Goal: Task Accomplishment & Management: Use online tool/utility

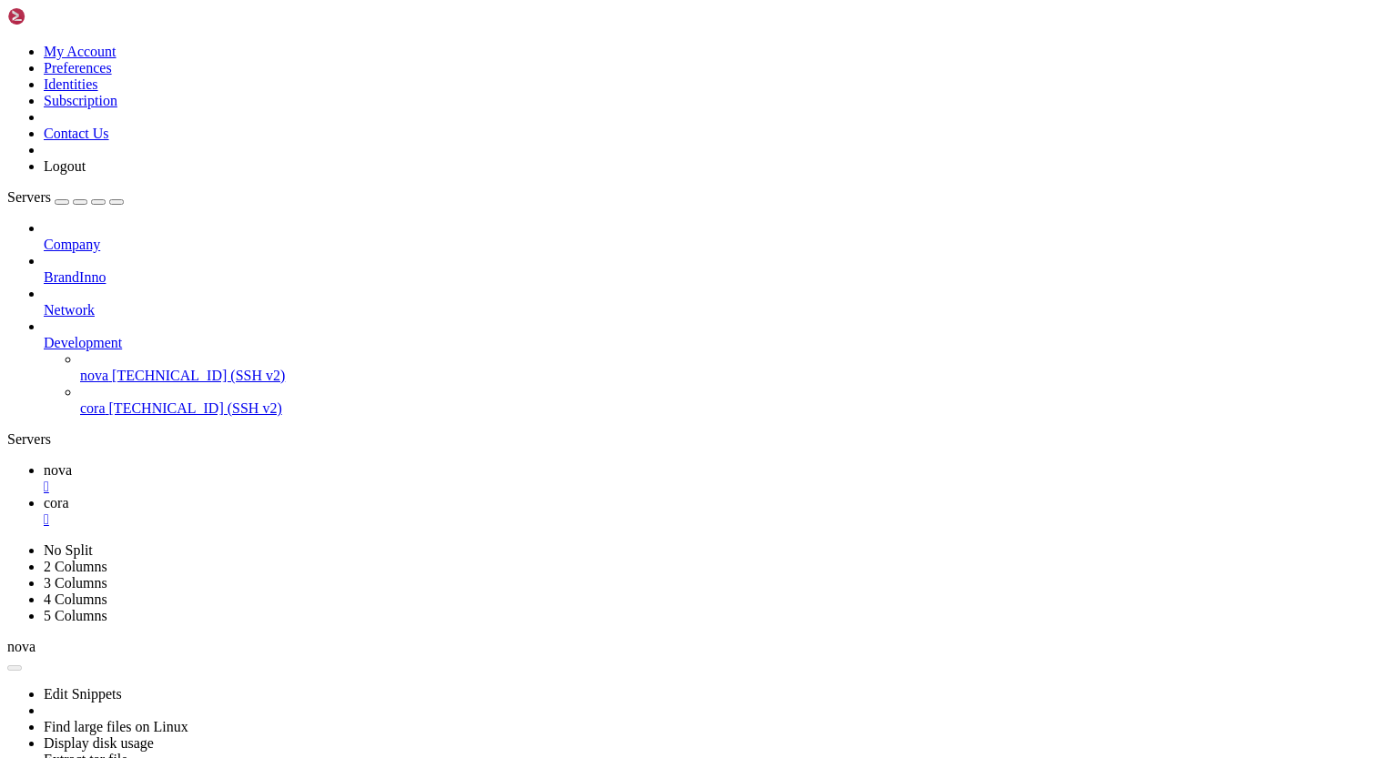
scroll to position [8, 2]
drag, startPoint x: 80, startPoint y: 1419, endPoint x: 167, endPoint y: 1418, distance: 86.4
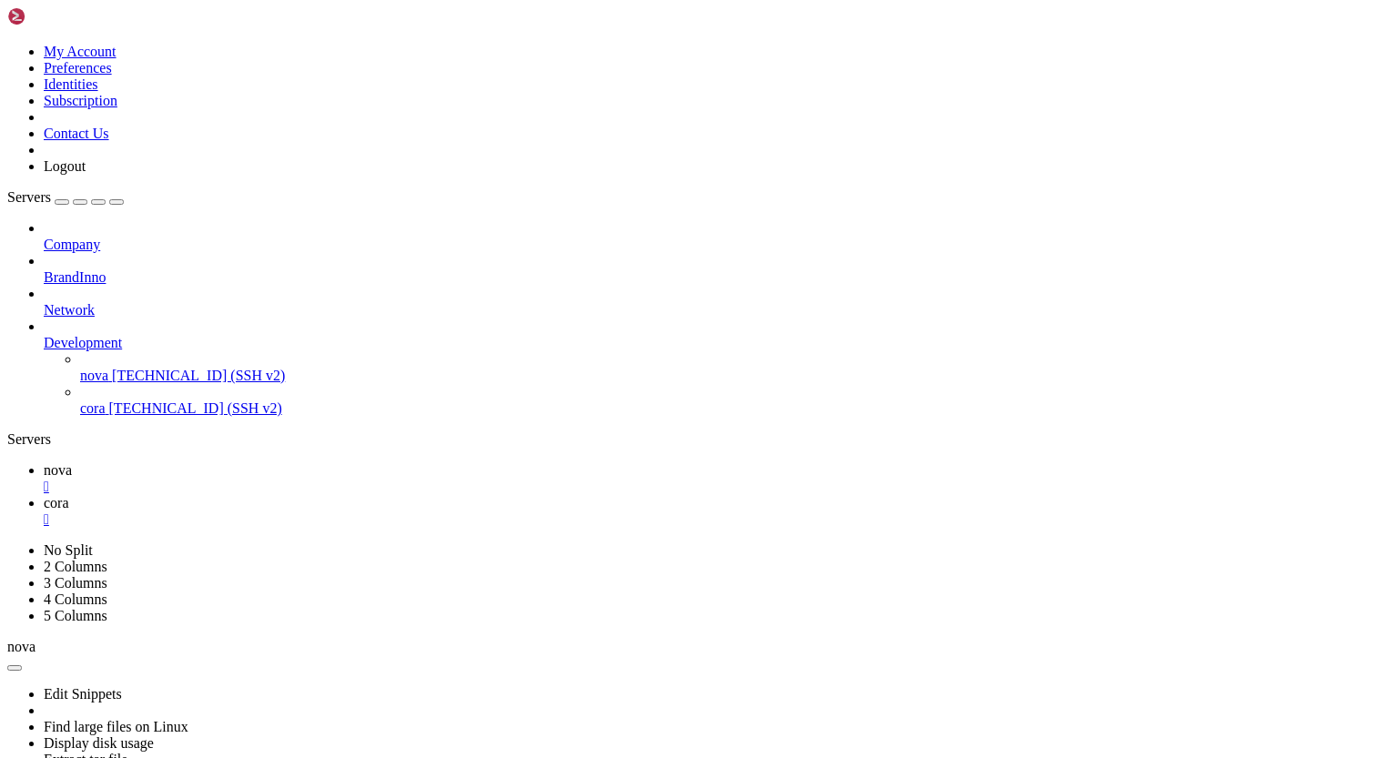
drag, startPoint x: 17, startPoint y: 1248, endPoint x: 329, endPoint y: 1365, distance: 333.1
drag, startPoint x: 173, startPoint y: 1405, endPoint x: 285, endPoint y: 1411, distance: 112.1
drag, startPoint x: 187, startPoint y: 1461, endPoint x: 172, endPoint y: 1454, distance: 17.1
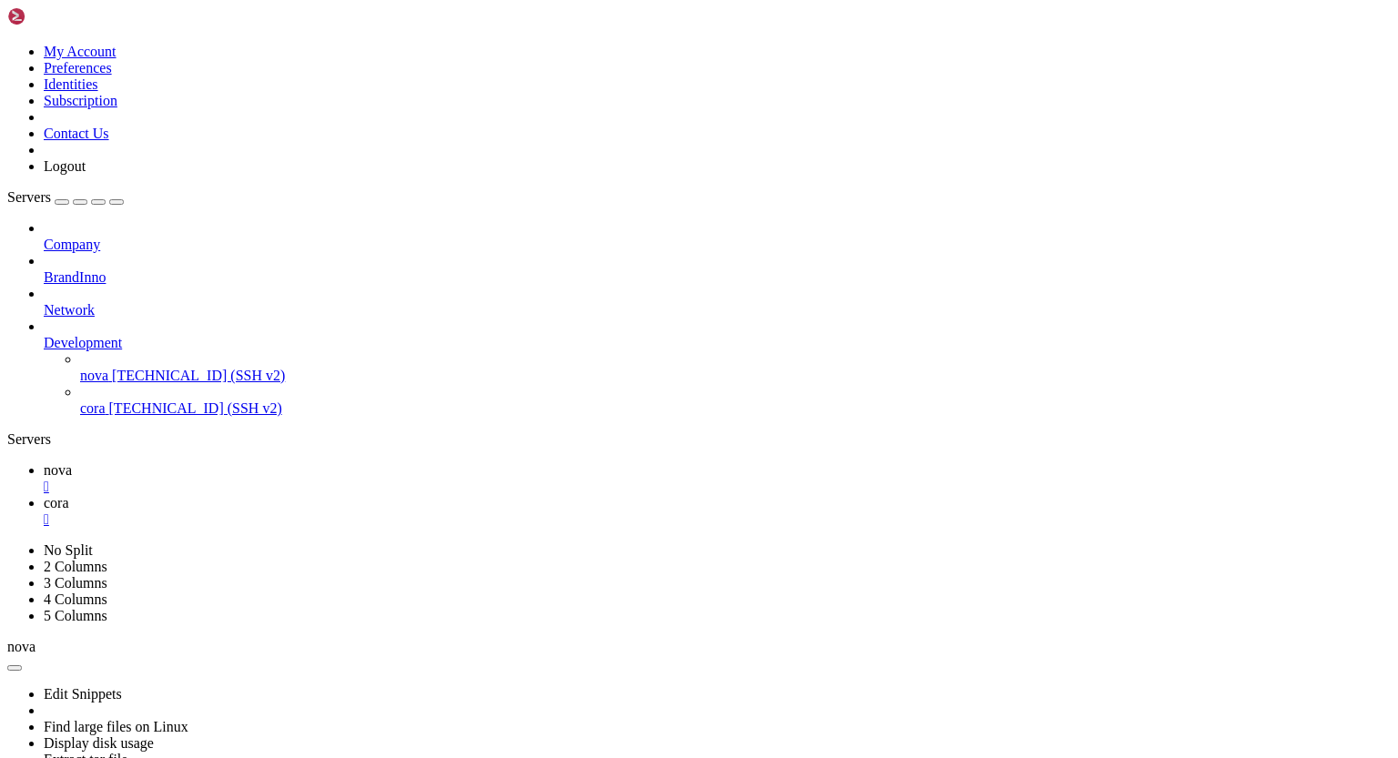
drag, startPoint x: 15, startPoint y: 1418, endPoint x: 160, endPoint y: 1439, distance: 147.1
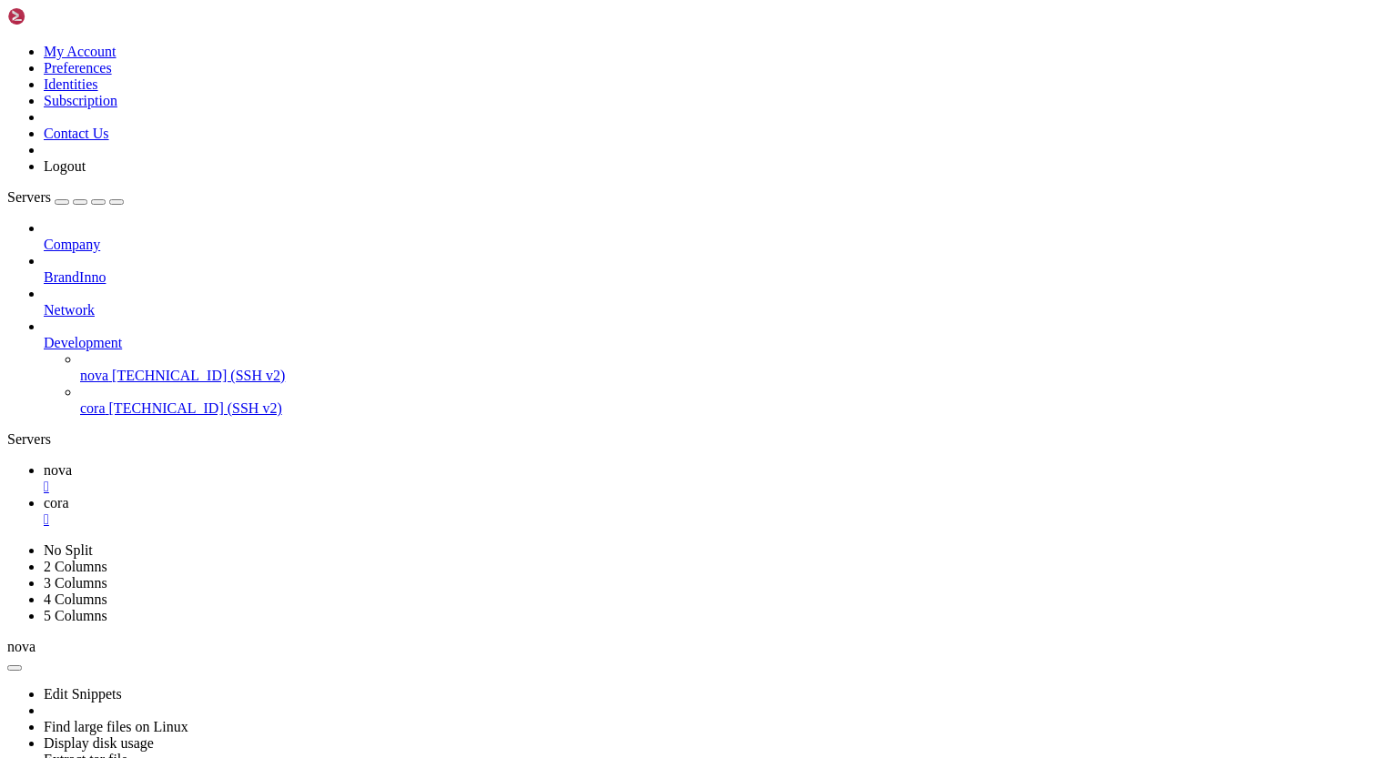
drag, startPoint x: 18, startPoint y: 1219, endPoint x: 349, endPoint y: 1330, distance: 349.3
drag, startPoint x: 213, startPoint y: 1390, endPoint x: 353, endPoint y: 1391, distance: 140.1
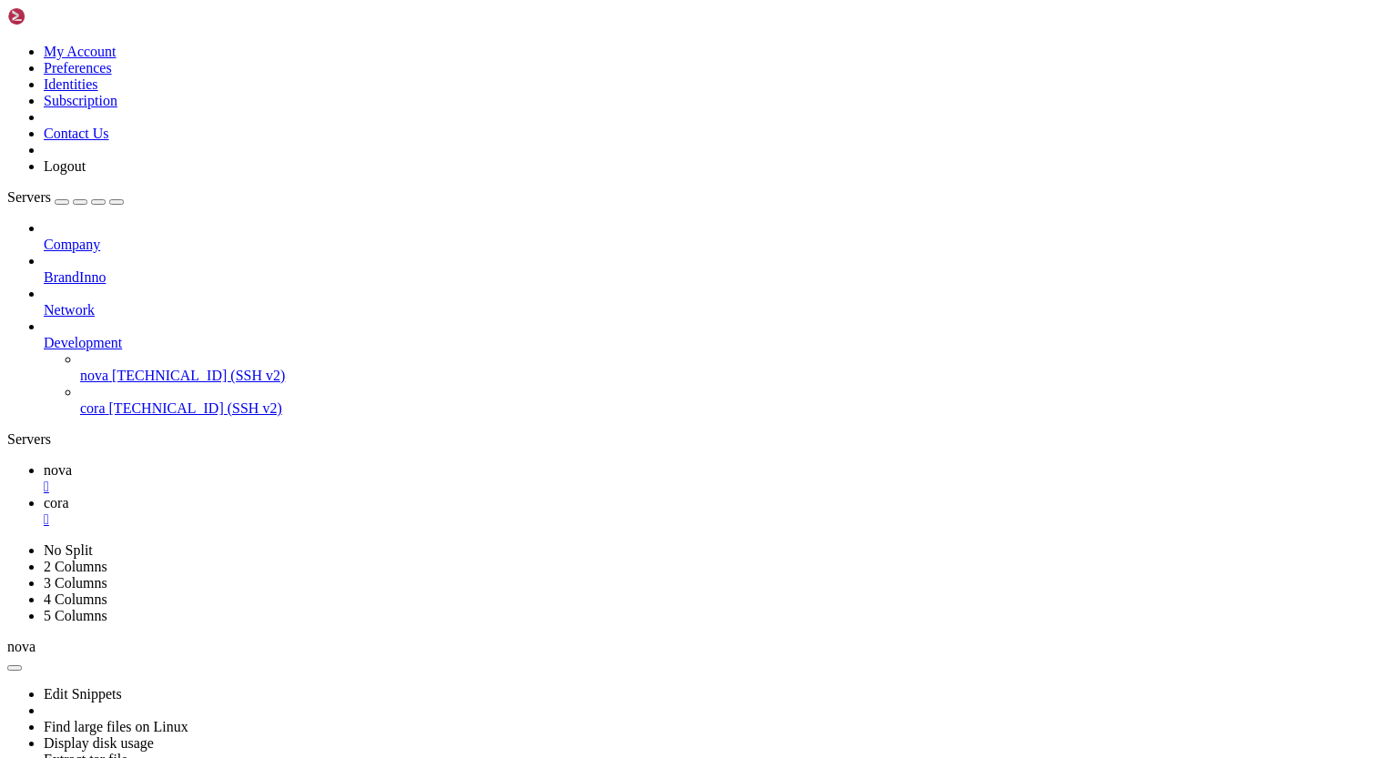
drag, startPoint x: 198, startPoint y: 1450, endPoint x: 299, endPoint y: 1457, distance: 101.2
drag, startPoint x: 224, startPoint y: 1447, endPoint x: 356, endPoint y: 1456, distance: 132.2
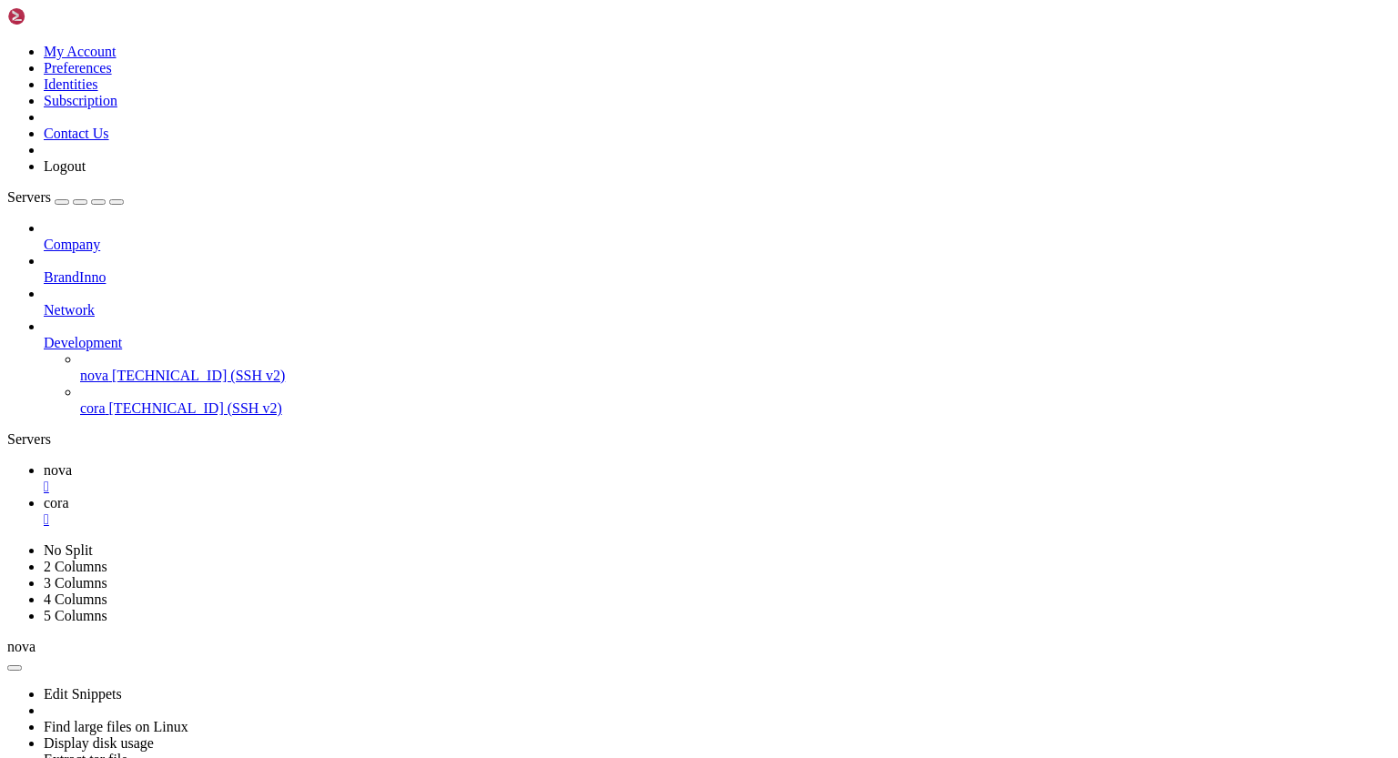
scroll to position [16306, 0]
drag, startPoint x: 14, startPoint y: 846, endPoint x: 79, endPoint y: 895, distance: 81.9
drag, startPoint x: 16, startPoint y: 848, endPoint x: 124, endPoint y: 873, distance: 110.3
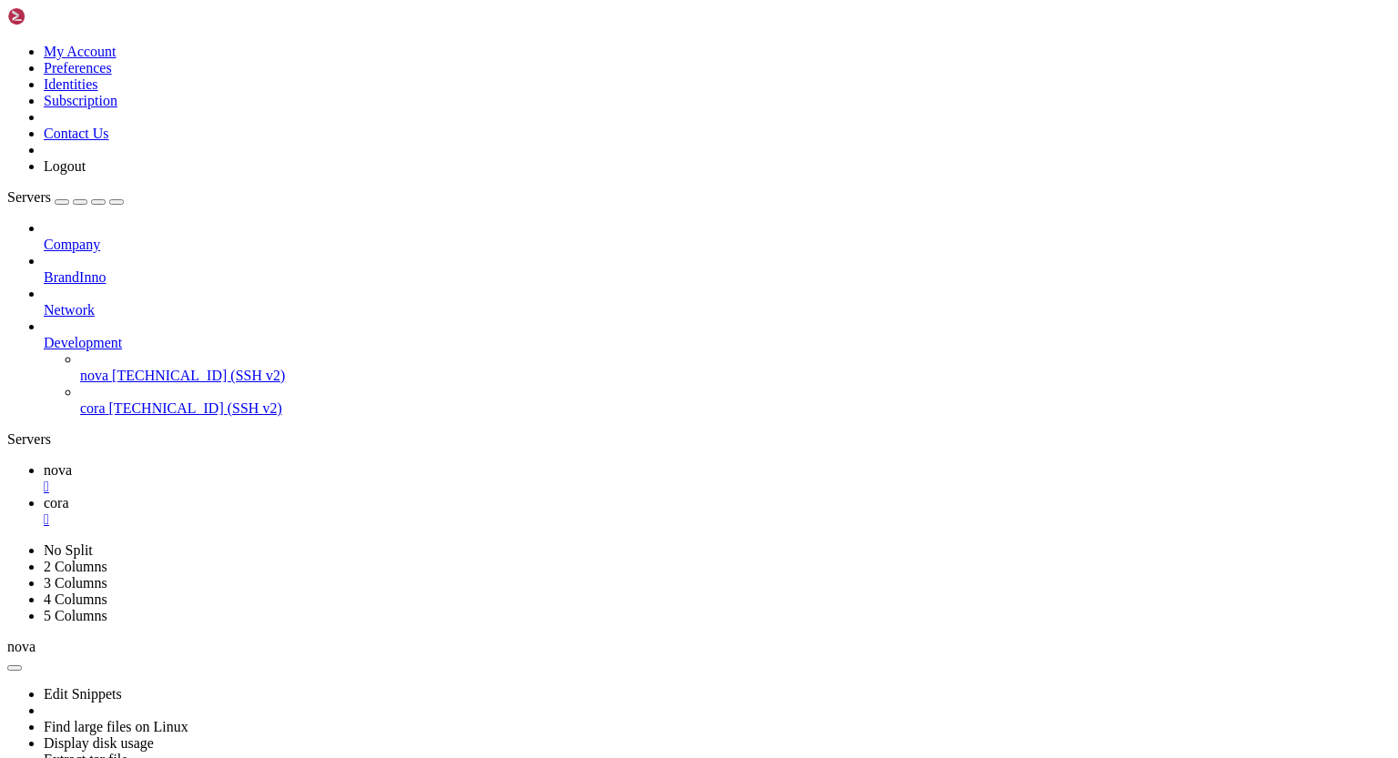
scroll to position [16519, 0]
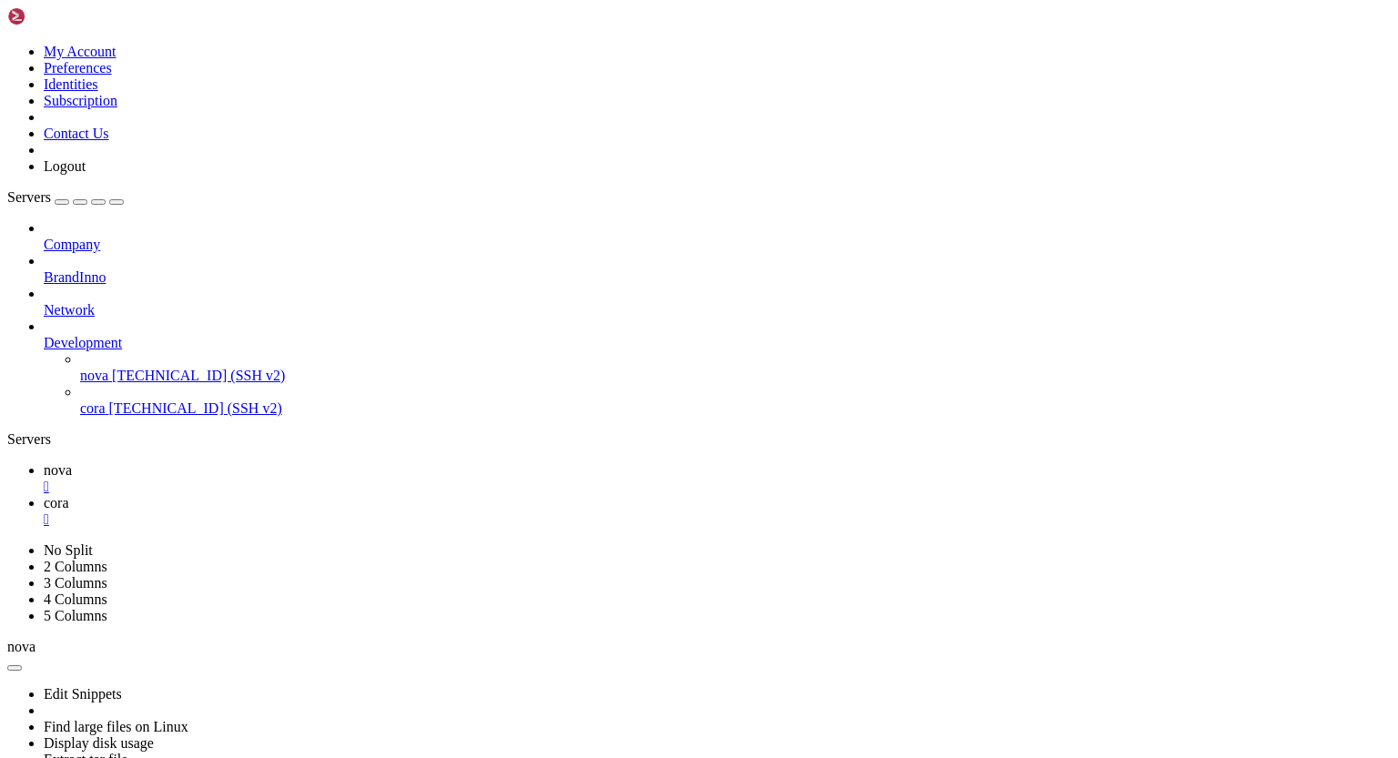
scroll to position [16952, 0]
drag, startPoint x: 160, startPoint y: 1447, endPoint x: 368, endPoint y: 1456, distance: 207.6
drag, startPoint x: 16, startPoint y: 954, endPoint x: 200, endPoint y: 1448, distance: 527.1
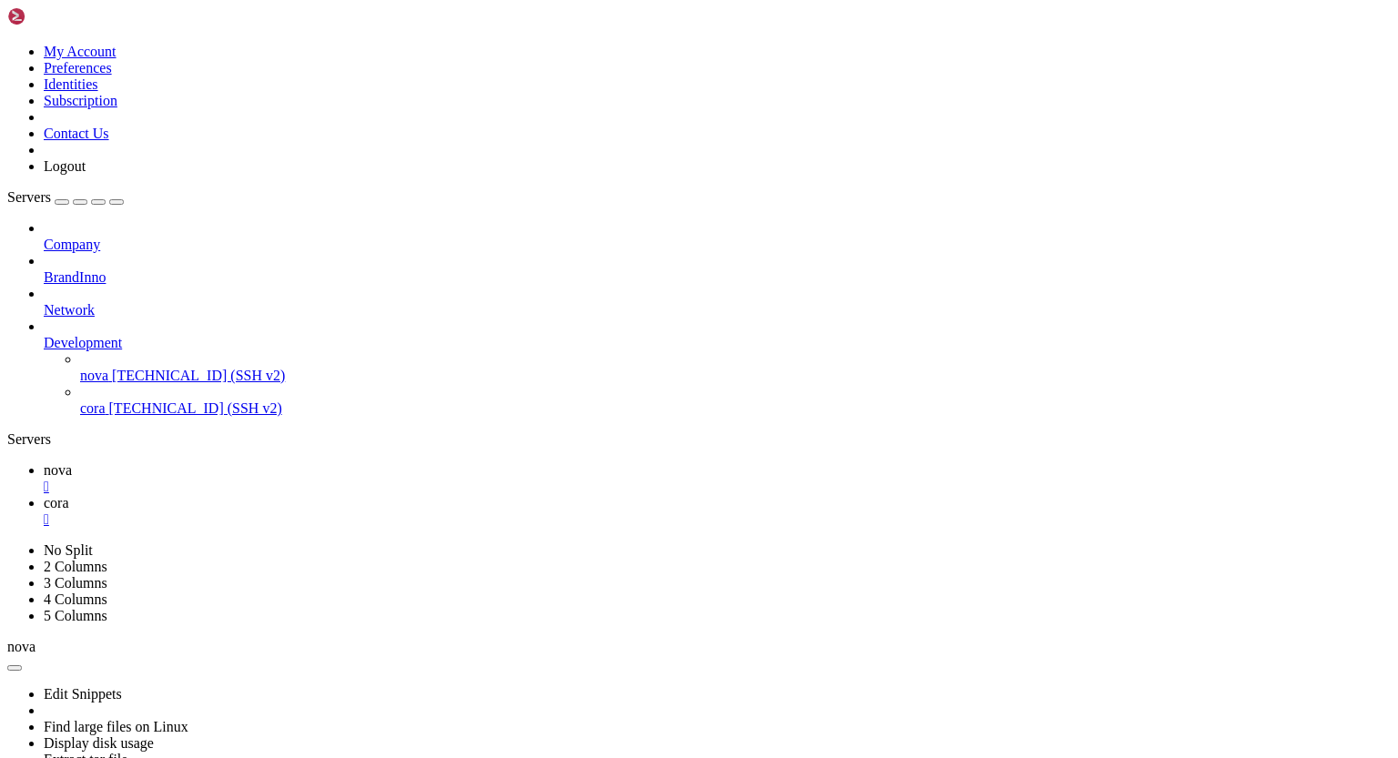
click at [69, 495] on span "cora" at bounding box center [56, 502] width 25 height 15
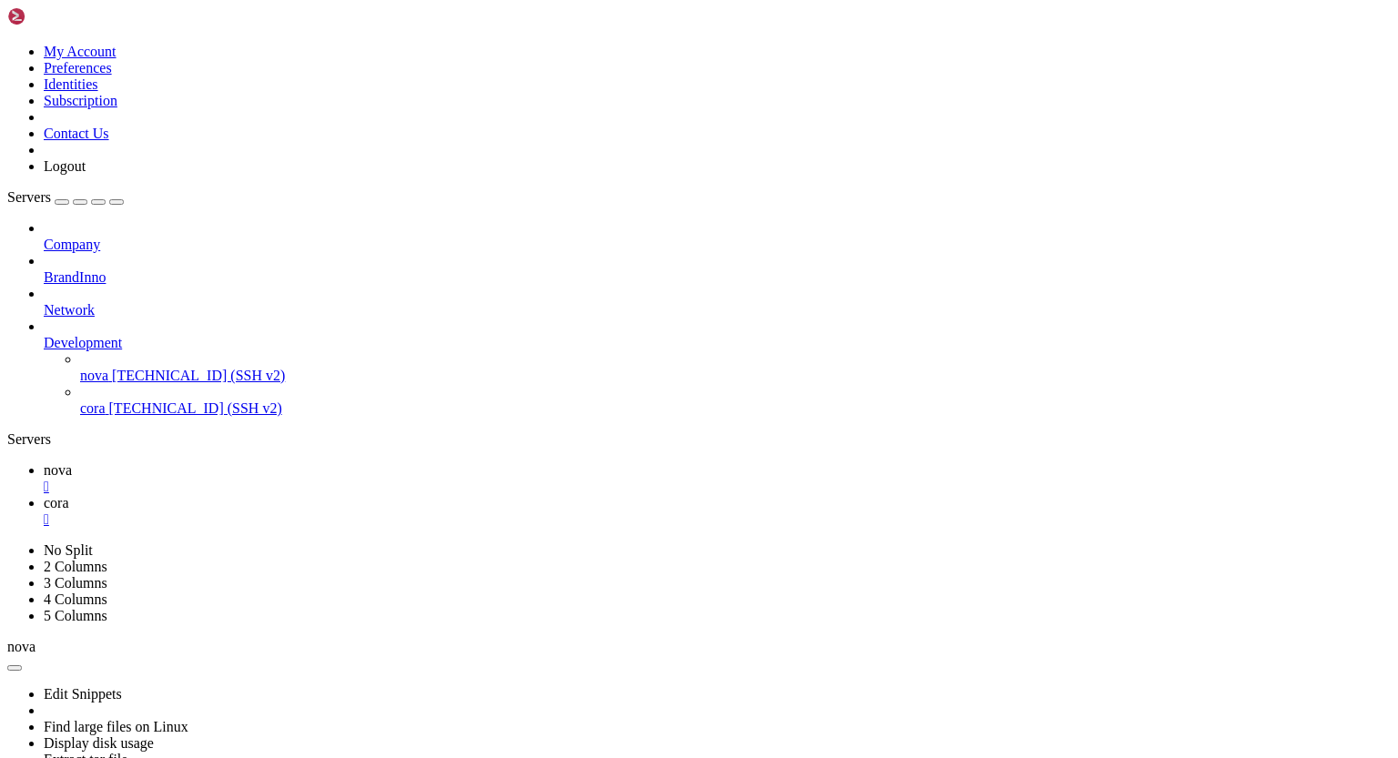
click at [72, 462] on span "nova" at bounding box center [58, 469] width 28 height 15
click at [44, 495] on icon at bounding box center [44, 502] width 0 height 15
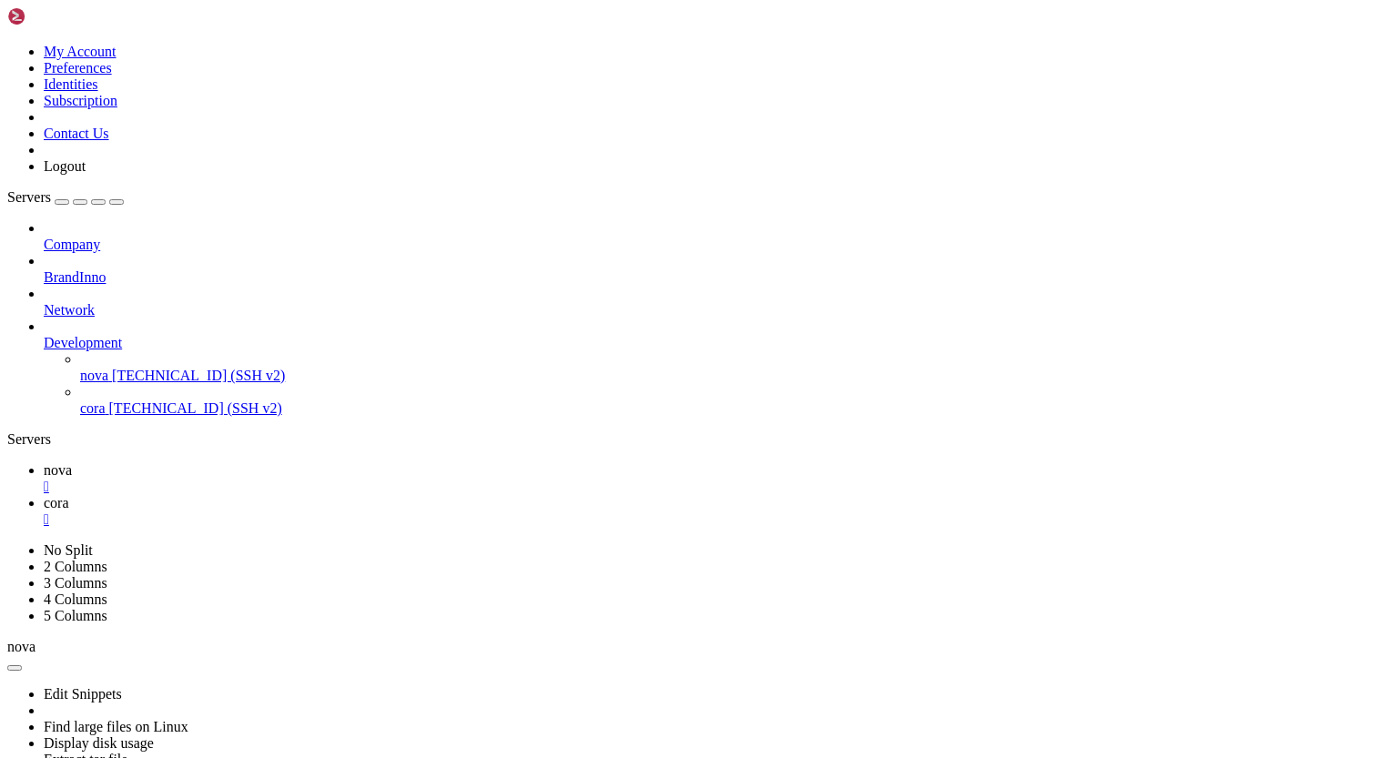
drag, startPoint x: 15, startPoint y: 1509, endPoint x: 261, endPoint y: 1543, distance: 249.0
drag, startPoint x: 187, startPoint y: 1630, endPoint x: 283, endPoint y: 1644, distance: 96.5
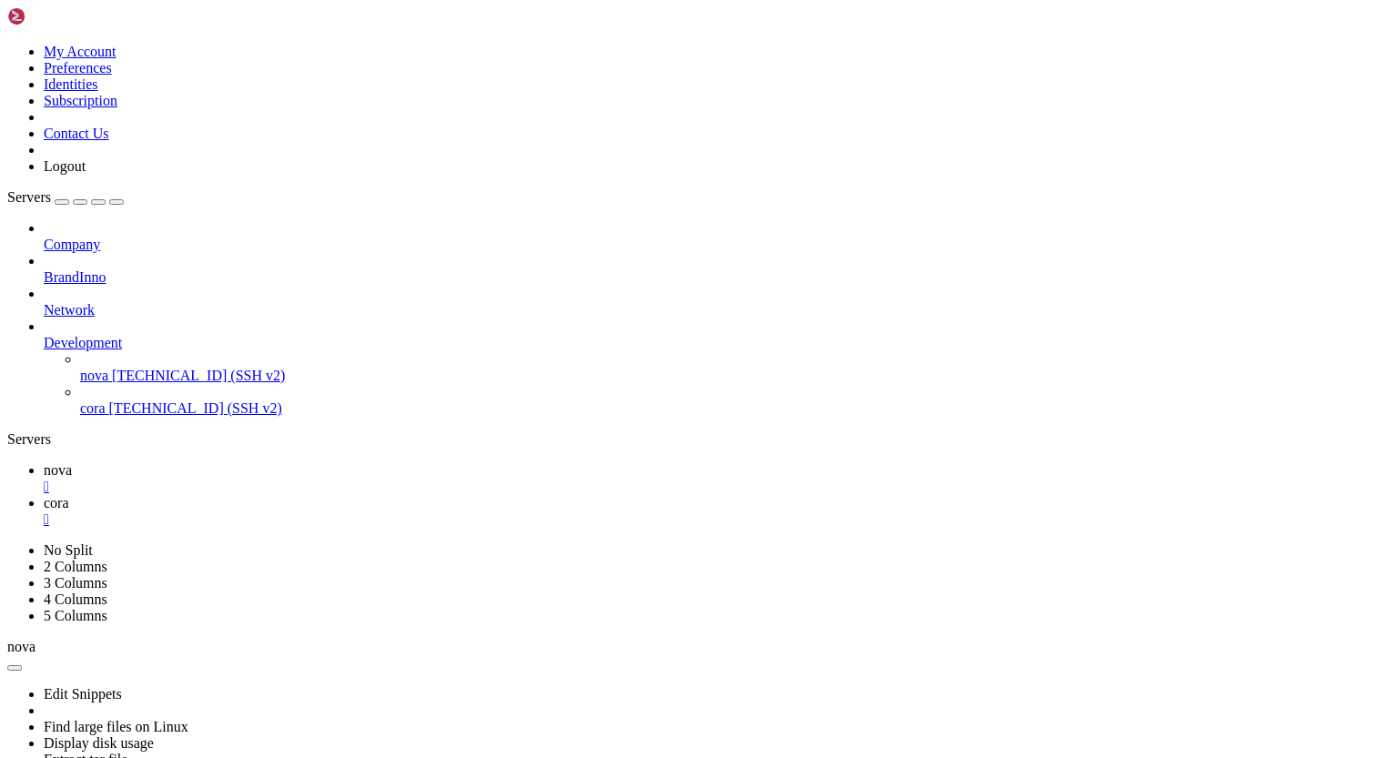
drag, startPoint x: 16, startPoint y: 1263, endPoint x: 93, endPoint y: 1304, distance: 86.7
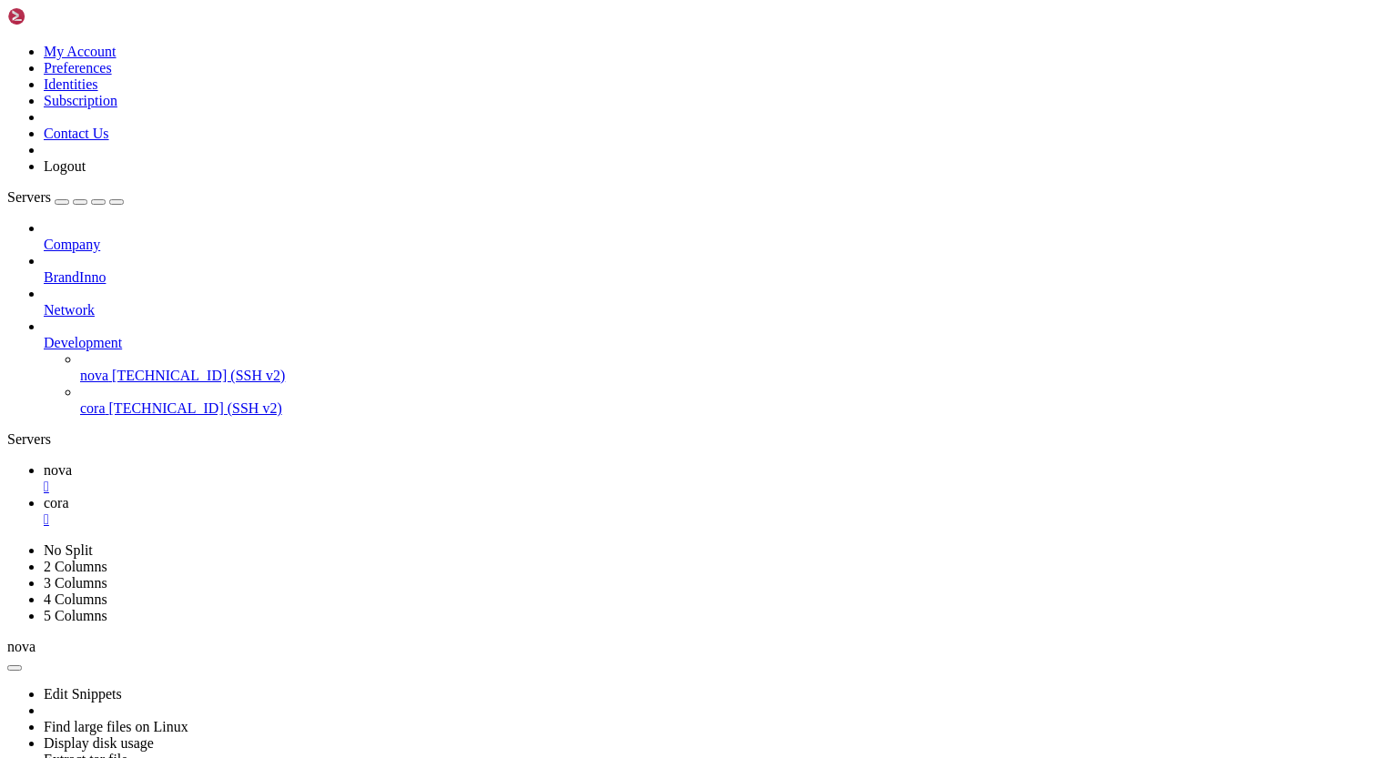
click at [72, 462] on span "nova" at bounding box center [58, 469] width 28 height 15
drag, startPoint x: 188, startPoint y: 1444, endPoint x: 358, endPoint y: 1453, distance: 170.4
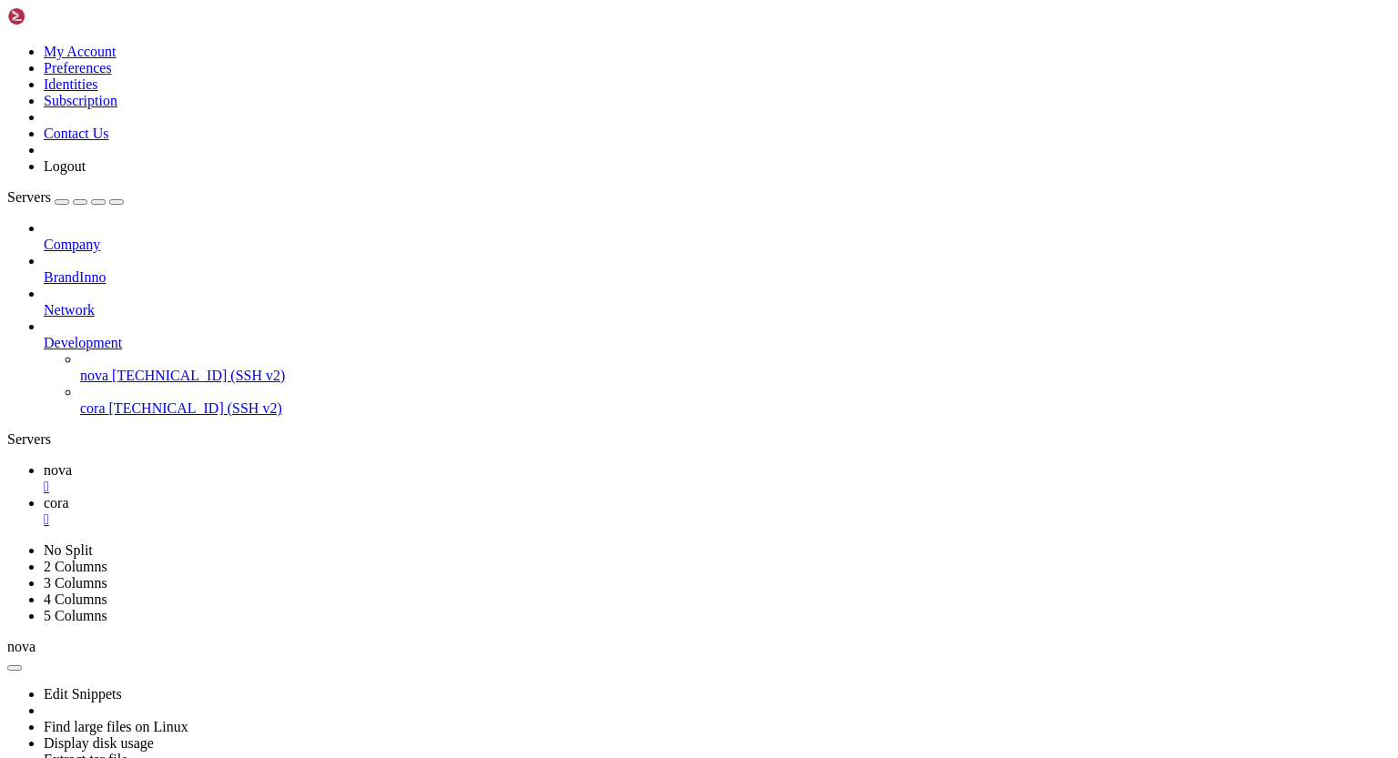
scroll to position [19548, 0]
drag, startPoint x: 16, startPoint y: 848, endPoint x: 108, endPoint y: 868, distance: 94.0
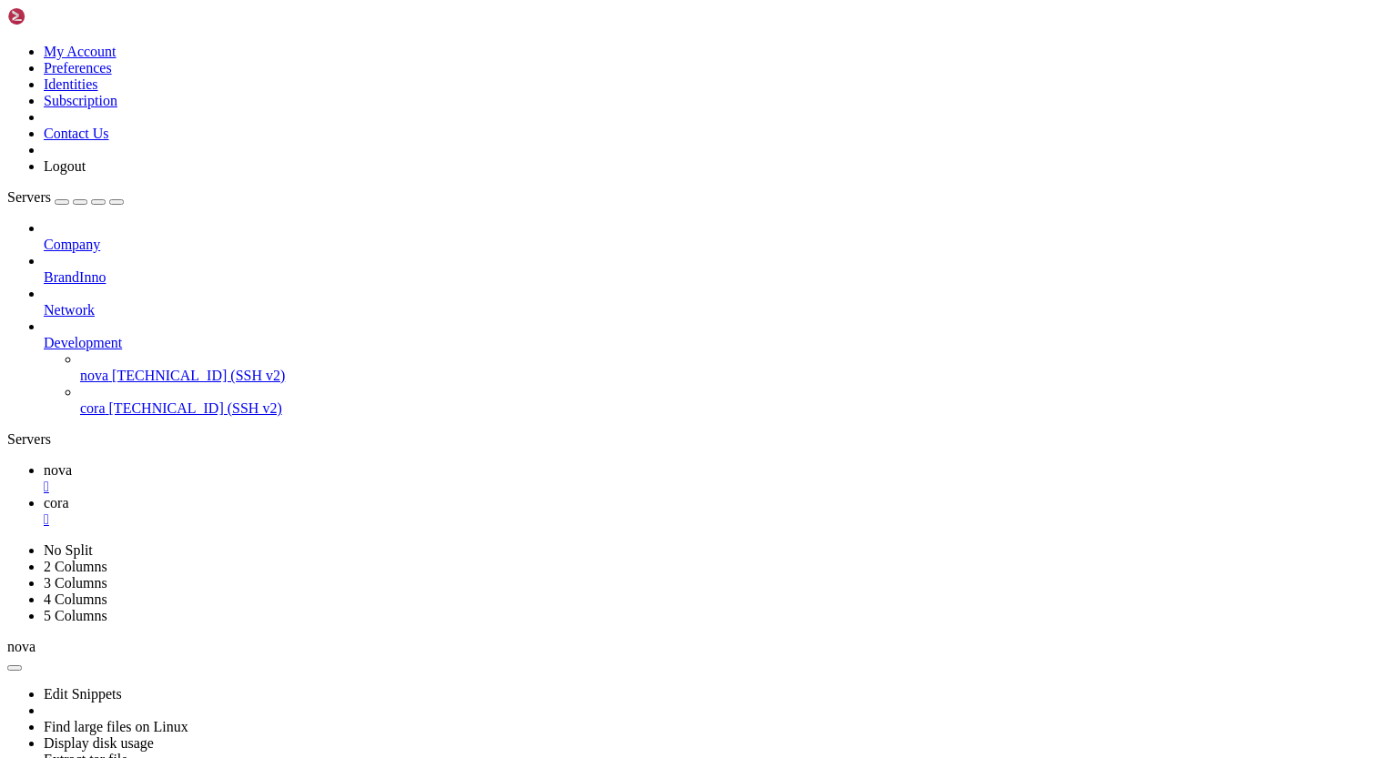
click at [69, 495] on span "cora" at bounding box center [56, 502] width 25 height 15
drag, startPoint x: 219, startPoint y: 1648, endPoint x: 431, endPoint y: 1658, distance: 212.2
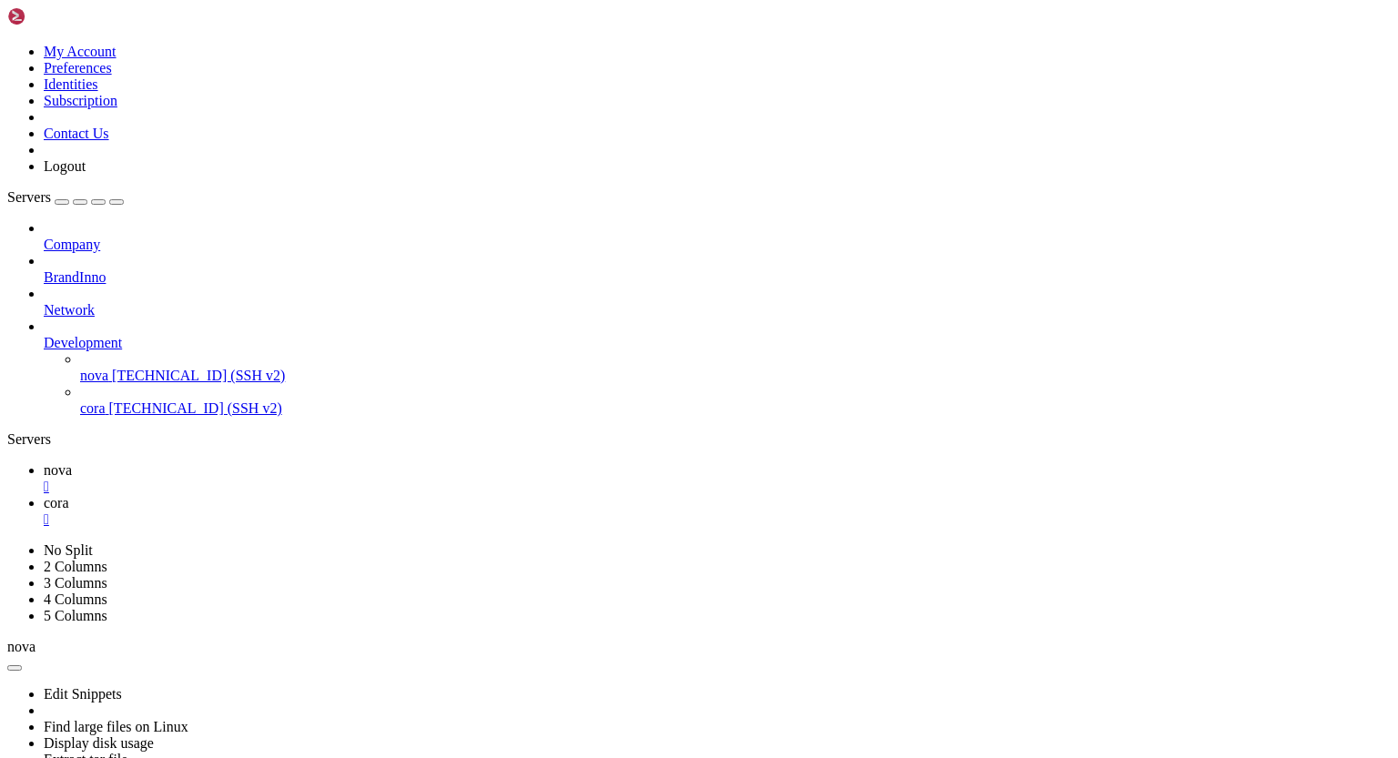
drag, startPoint x: 15, startPoint y: 1290, endPoint x: 224, endPoint y: 1392, distance: 232.8
drag, startPoint x: 16, startPoint y: 1290, endPoint x: 345, endPoint y: 1650, distance: 487.5
click at [72, 462] on span "nova" at bounding box center [58, 469] width 28 height 15
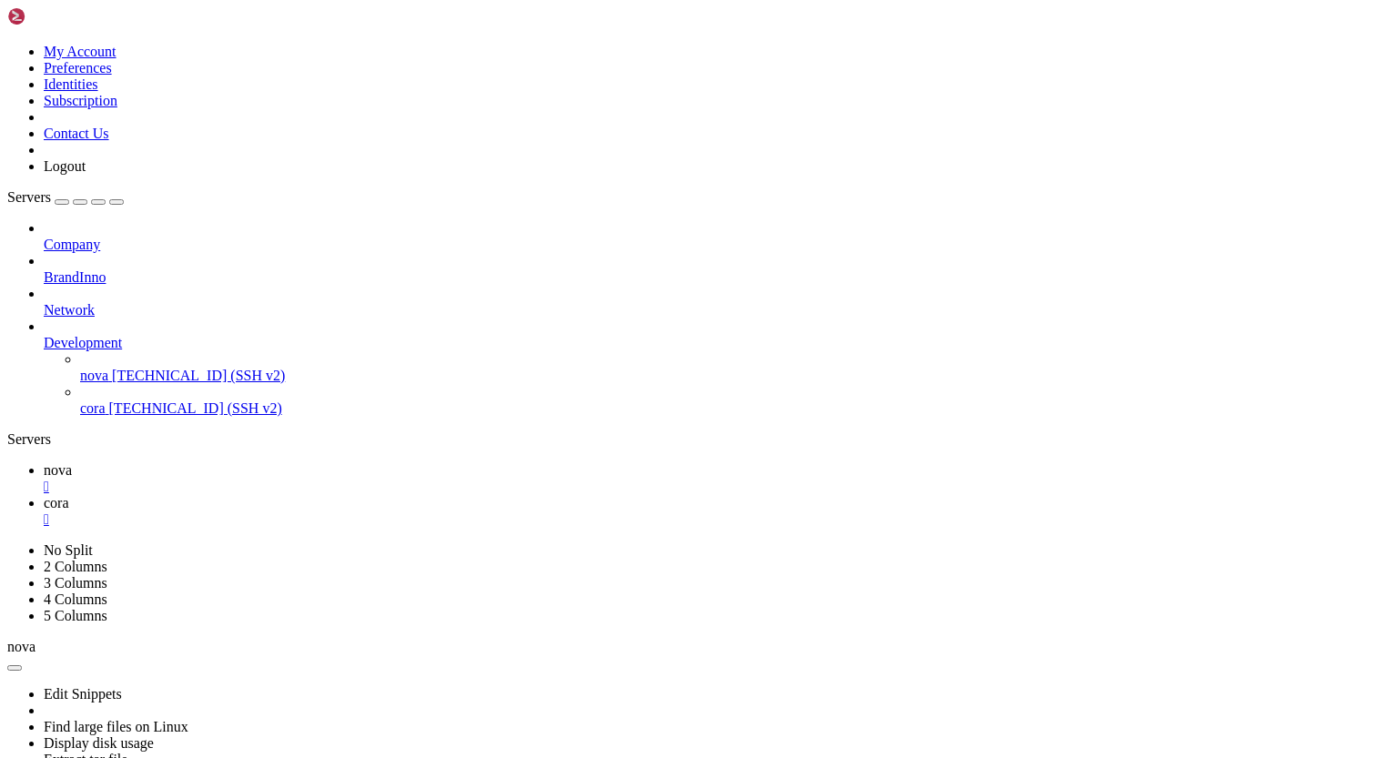
scroll to position [20262, 0]
drag, startPoint x: 156, startPoint y: 1448, endPoint x: 388, endPoint y: 1448, distance: 231.1
drag, startPoint x: 177, startPoint y: 1418, endPoint x: 369, endPoint y: 1448, distance: 195.4
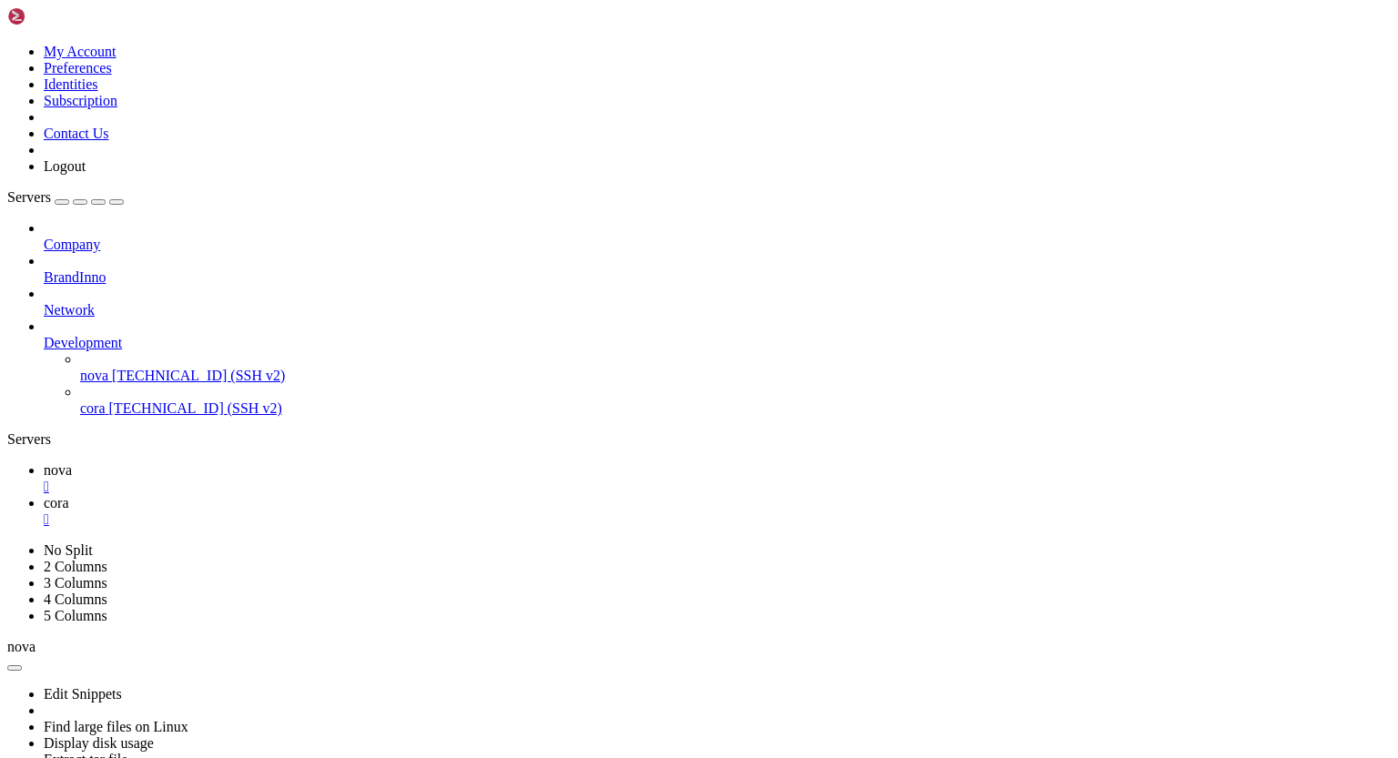
drag, startPoint x: 13, startPoint y: 1357, endPoint x: 137, endPoint y: 1412, distance: 136.1
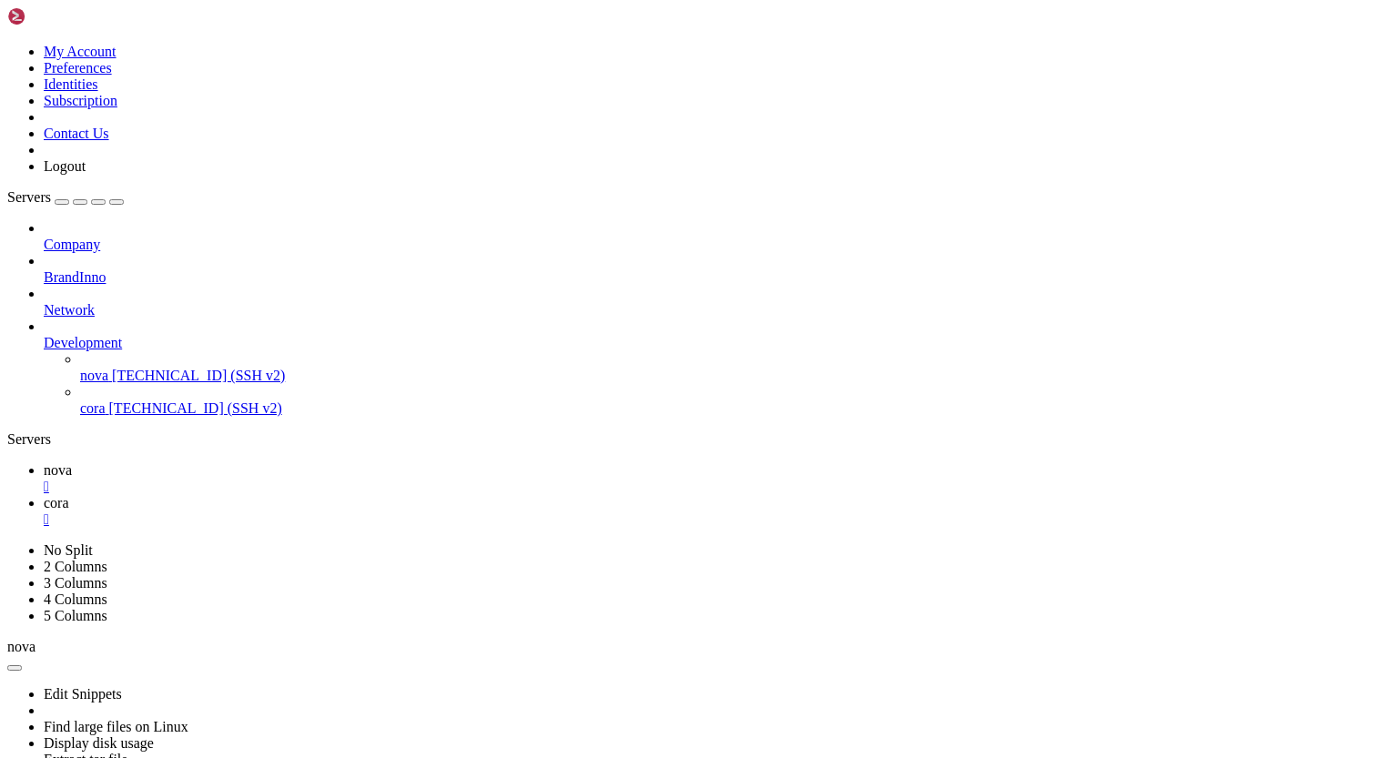
drag, startPoint x: 15, startPoint y: 1357, endPoint x: 157, endPoint y: 1449, distance: 169.9
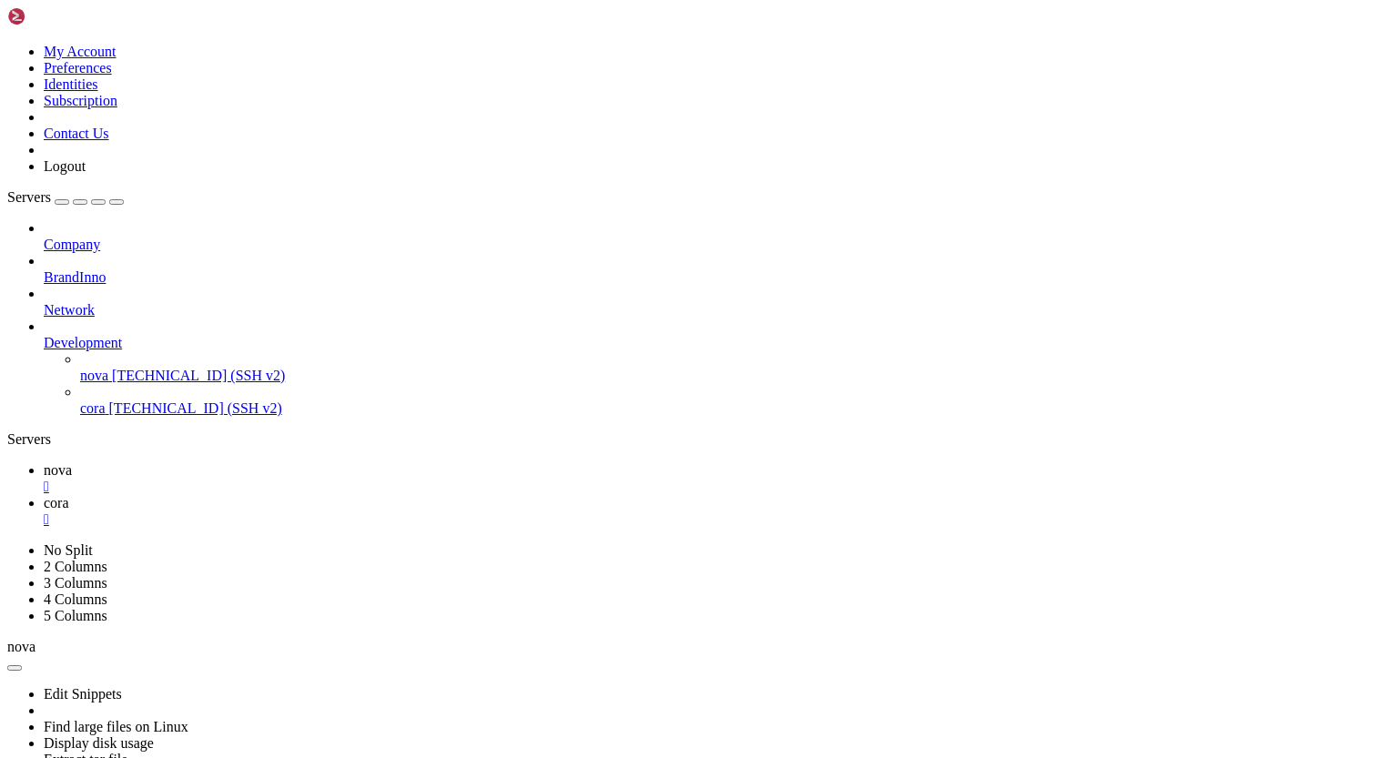
scroll to position [22233, 0]
drag, startPoint x: 17, startPoint y: 1249, endPoint x: 98, endPoint y: 1259, distance: 81.6
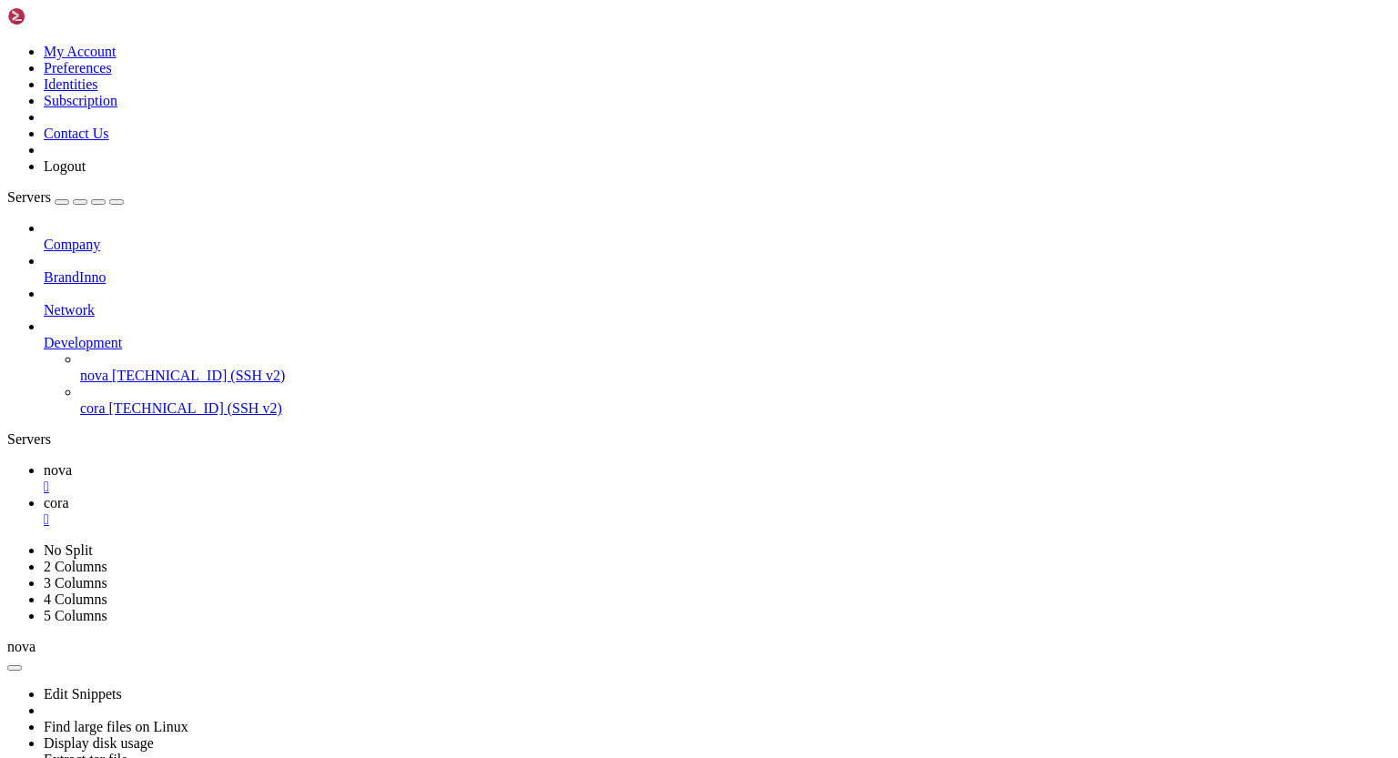
scroll to position [24603, 0]
drag, startPoint x: 15, startPoint y: 1221, endPoint x: 87, endPoint y: 1227, distance: 73.1
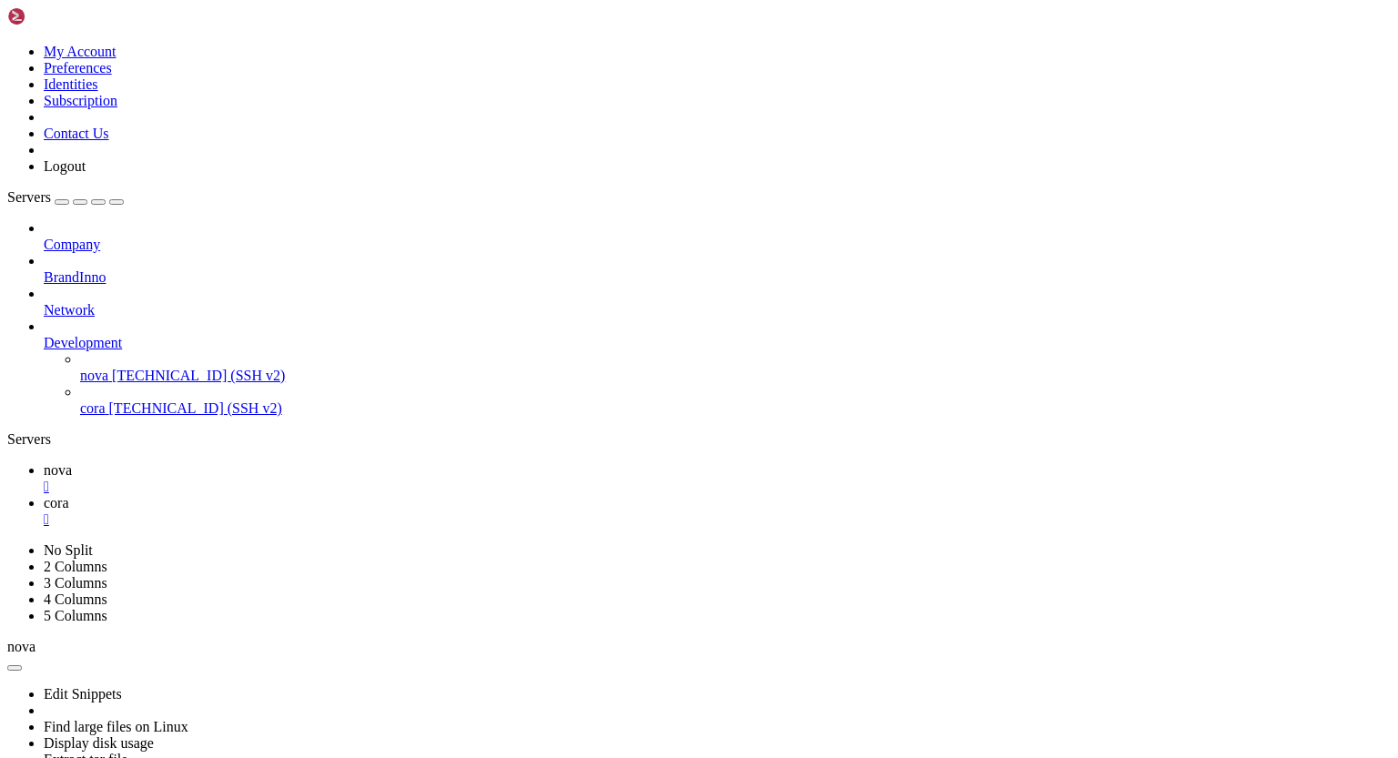
scroll to position [26835, 0]
drag, startPoint x: 15, startPoint y: 1188, endPoint x: 180, endPoint y: 1267, distance: 182.3
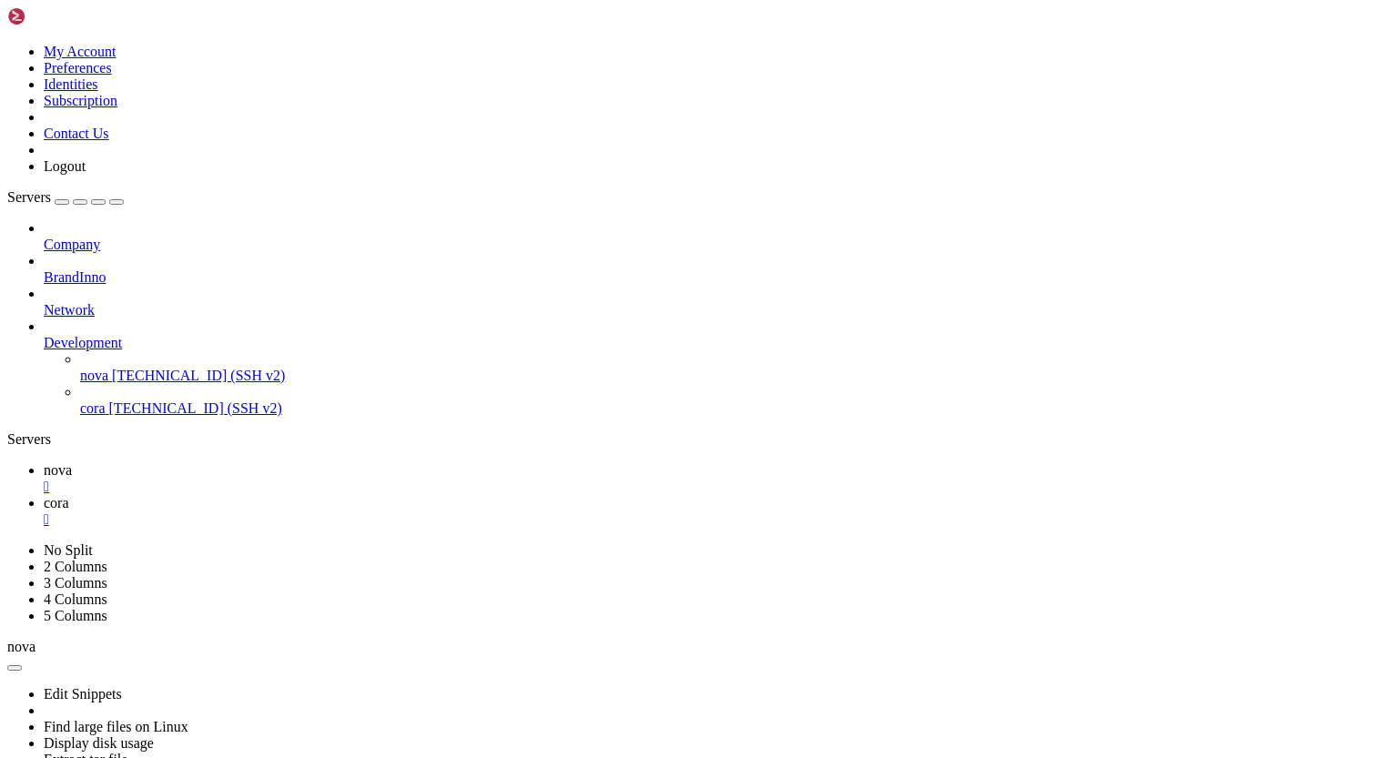
scroll to position [27965, 0]
drag, startPoint x: 15, startPoint y: 953, endPoint x: 124, endPoint y: 989, distance: 114.2
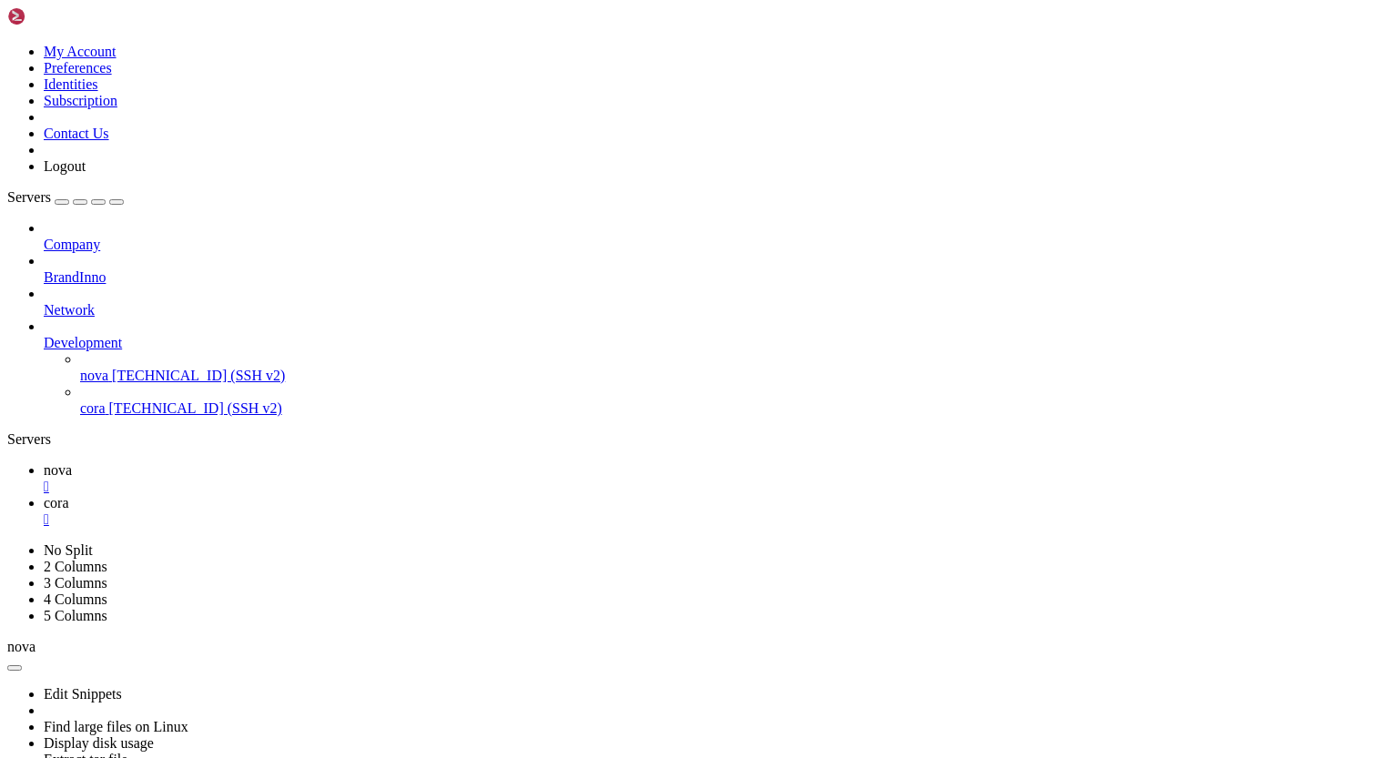
scroll to position [29543, 0]
drag, startPoint x: 16, startPoint y: 1355, endPoint x: 104, endPoint y: 1381, distance: 91.2
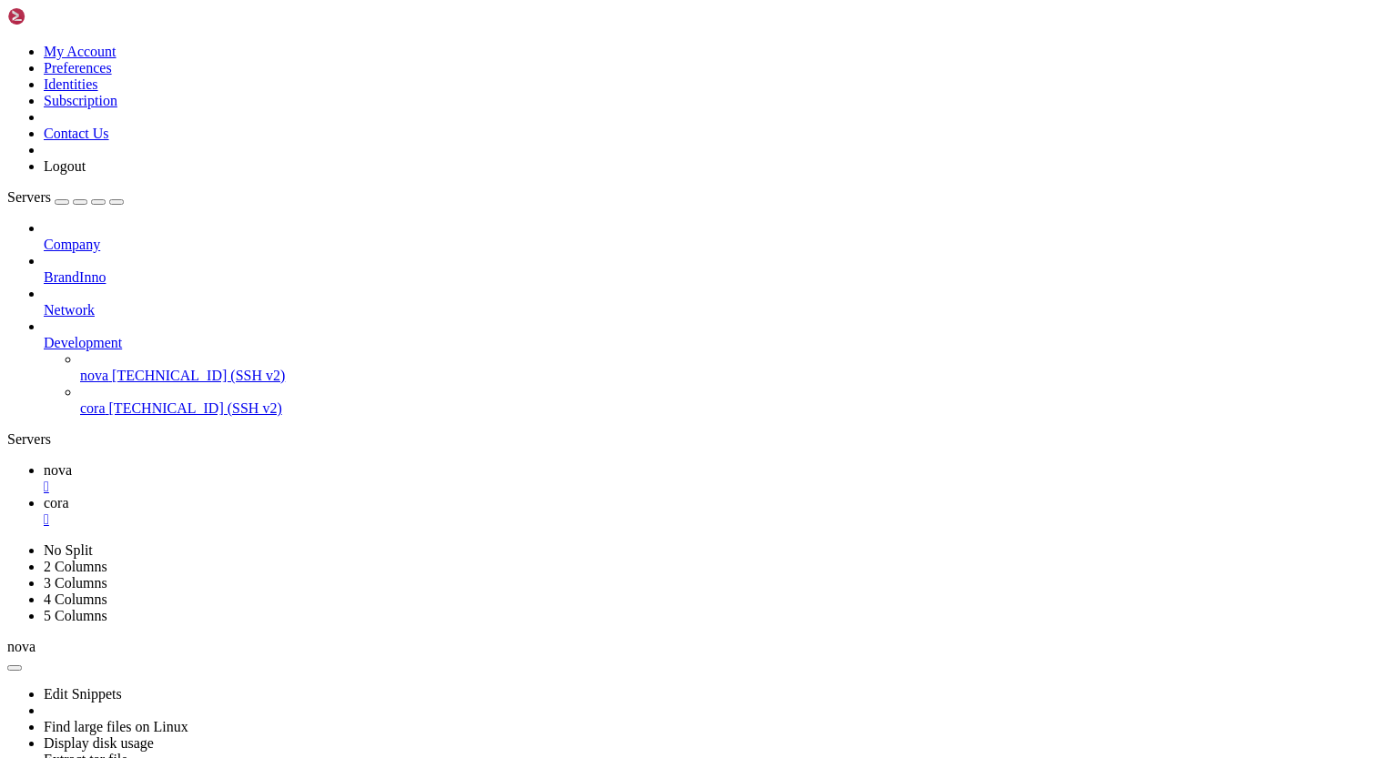
scroll to position [32110, 0]
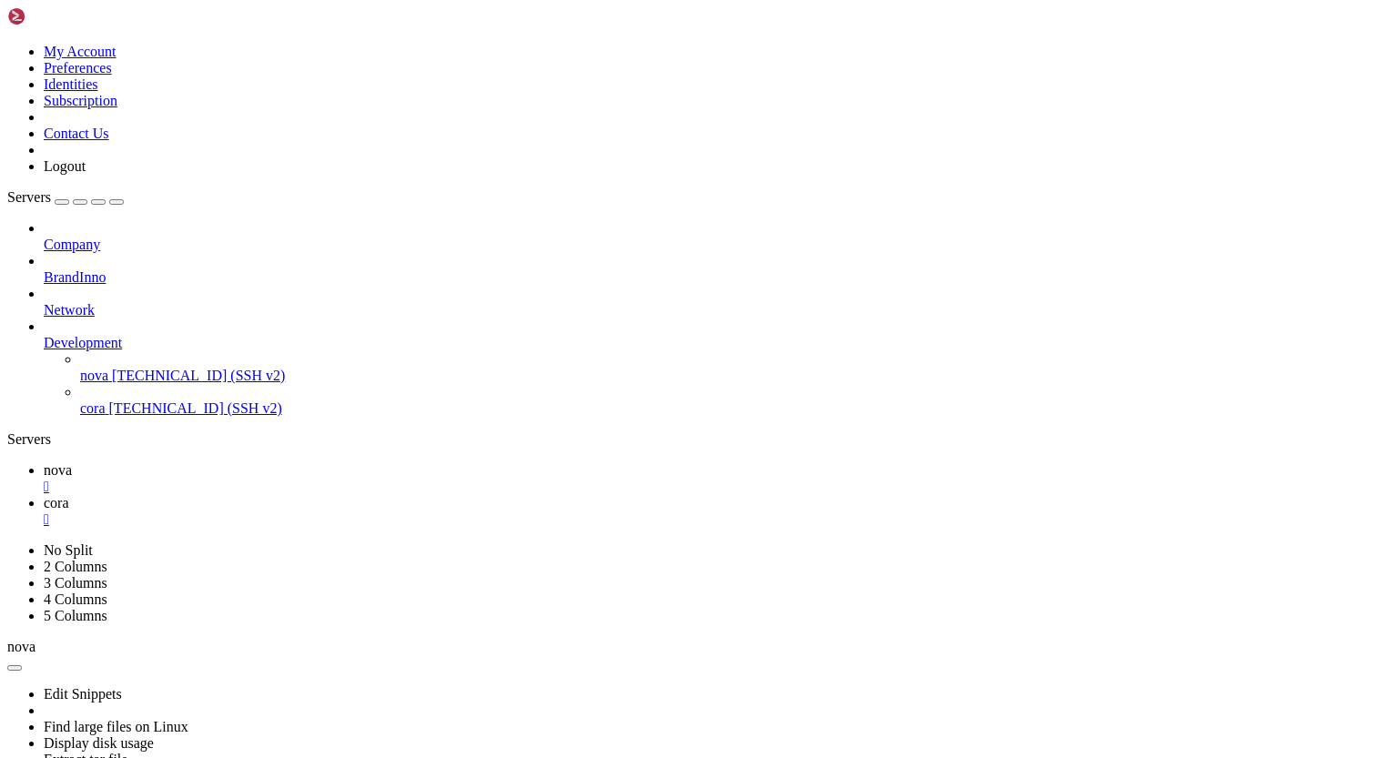
drag, startPoint x: 16, startPoint y: 1136, endPoint x: 76, endPoint y: 1161, distance: 64.9
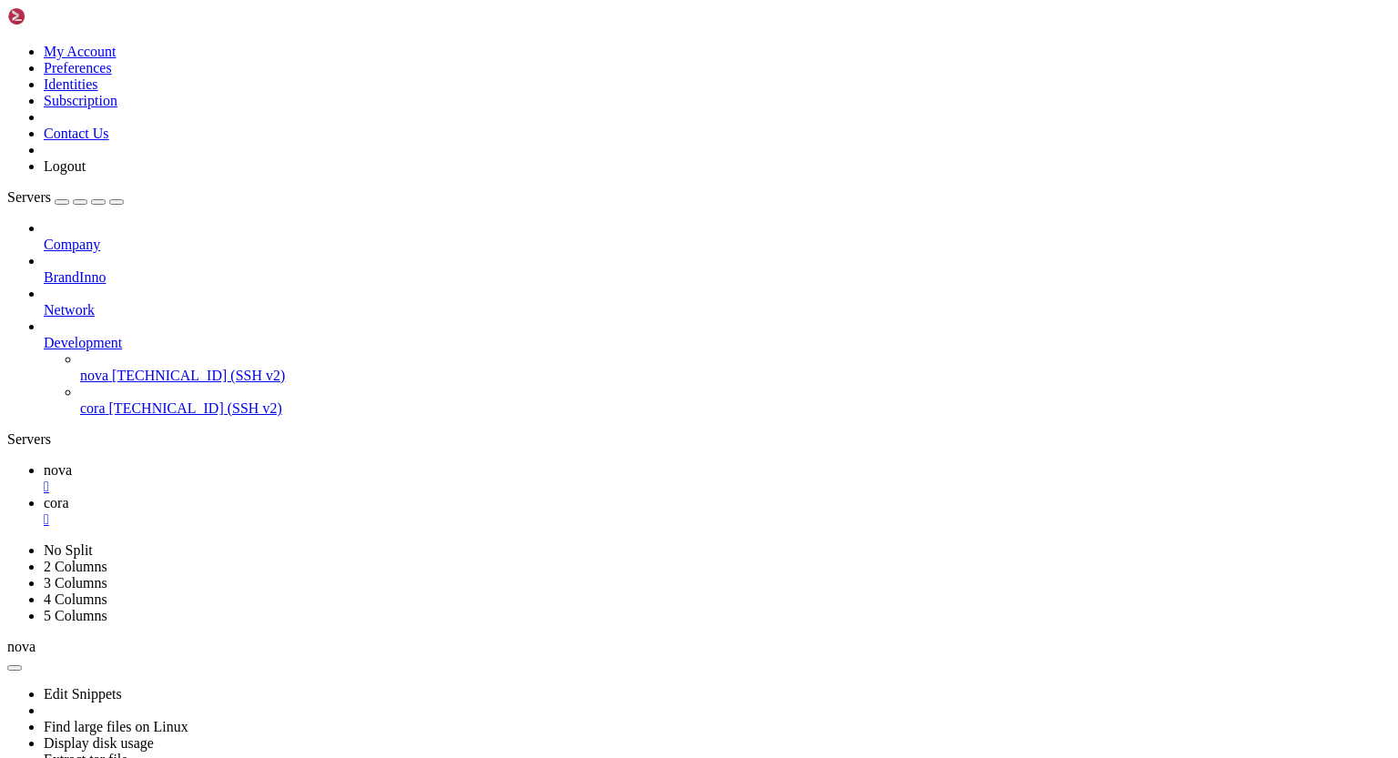
drag, startPoint x: 15, startPoint y: 1173, endPoint x: 102, endPoint y: 1190, distance: 89.0
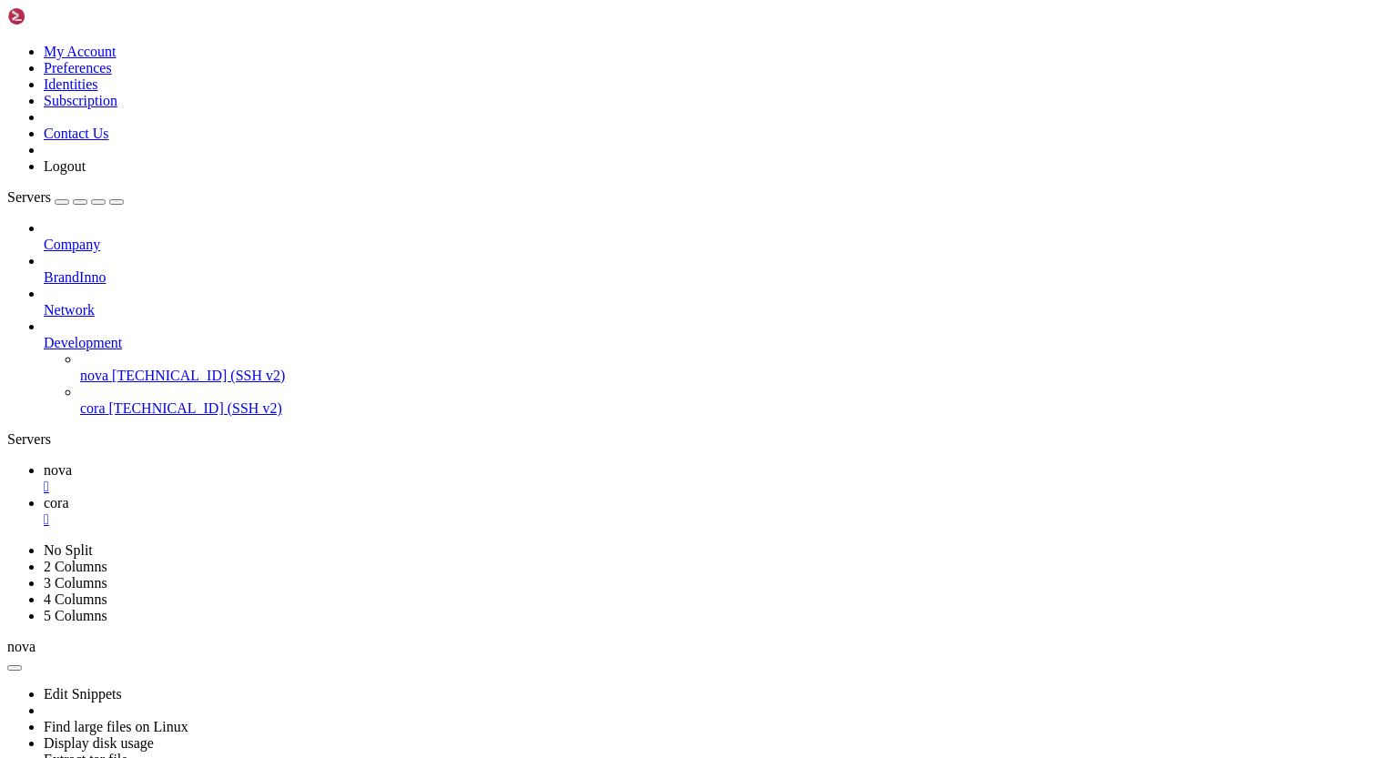
drag, startPoint x: 16, startPoint y: 1143, endPoint x: 83, endPoint y: 1172, distance: 72.5
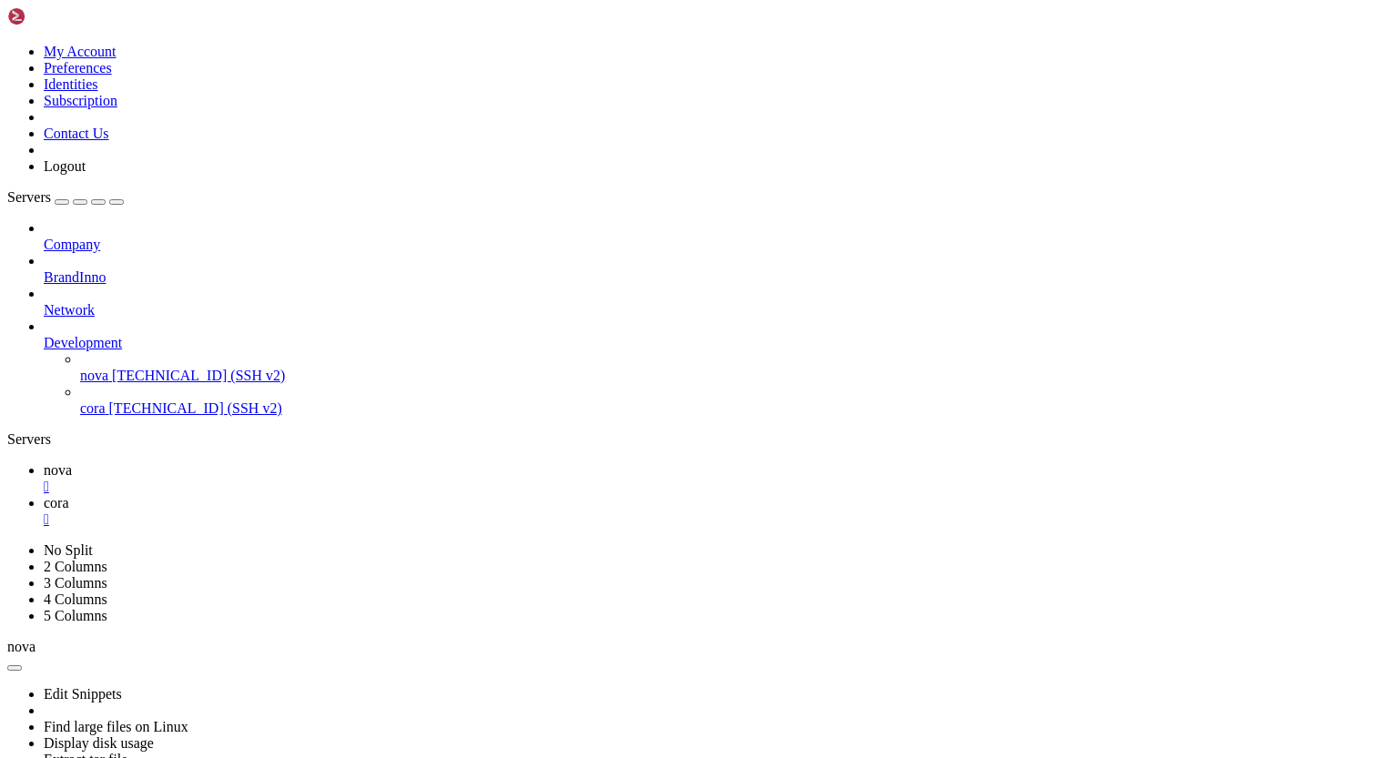
drag, startPoint x: 278, startPoint y: 1448, endPoint x: 409, endPoint y: 1452, distance: 131.1
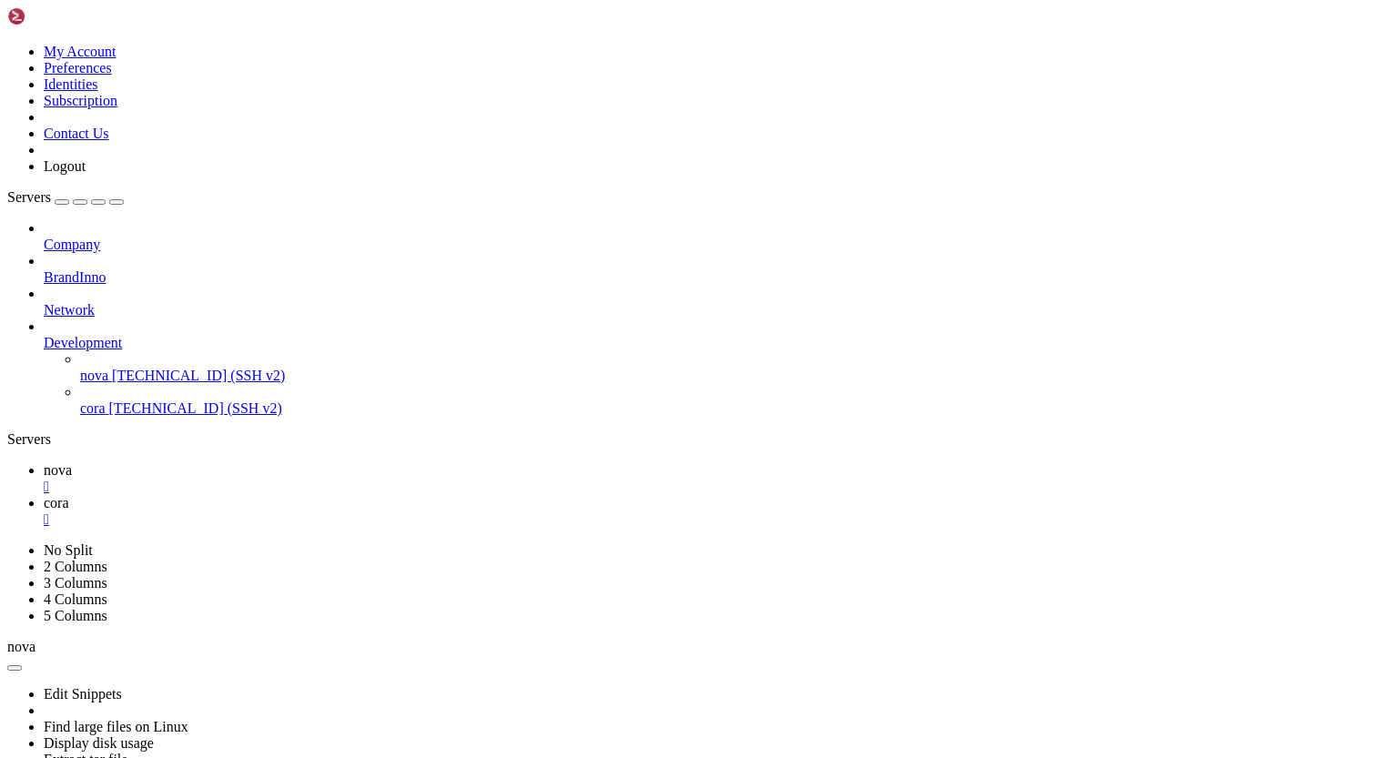
drag, startPoint x: 15, startPoint y: 1139, endPoint x: 71, endPoint y: 1142, distance: 56.5
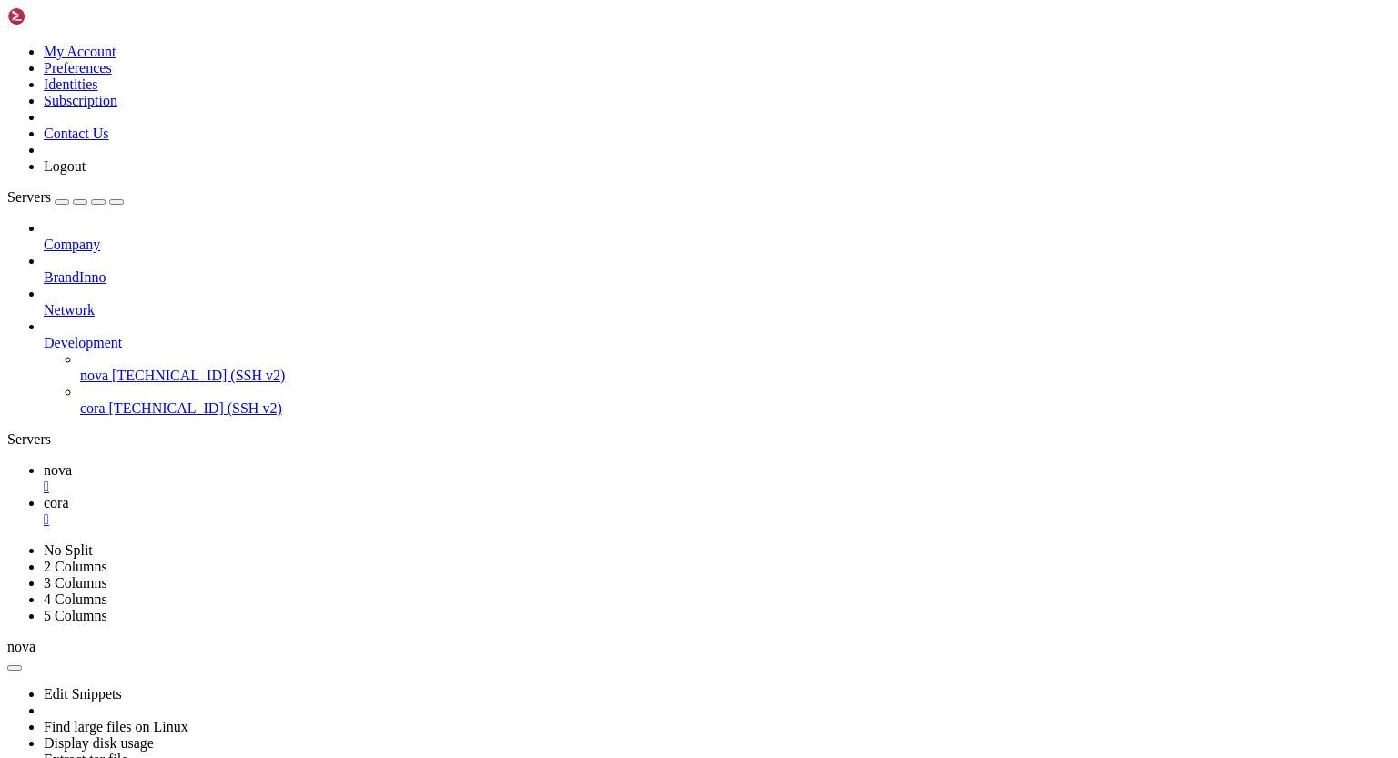
drag, startPoint x: 15, startPoint y: 1065, endPoint x: 156, endPoint y: 1212, distance: 204.0
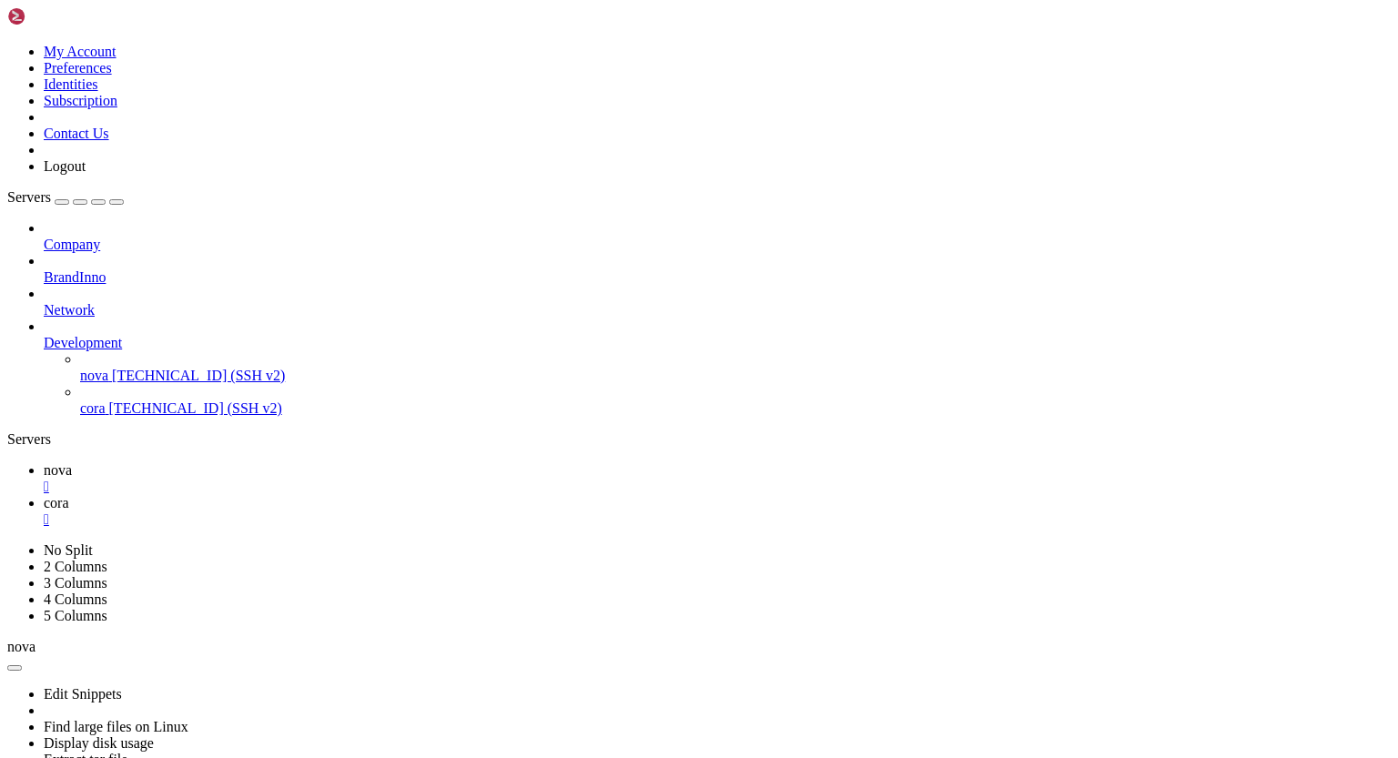
drag, startPoint x: 259, startPoint y: 1434, endPoint x: 15, endPoint y: 1406, distance: 246.4
click at [69, 495] on span "cora" at bounding box center [56, 502] width 25 height 15
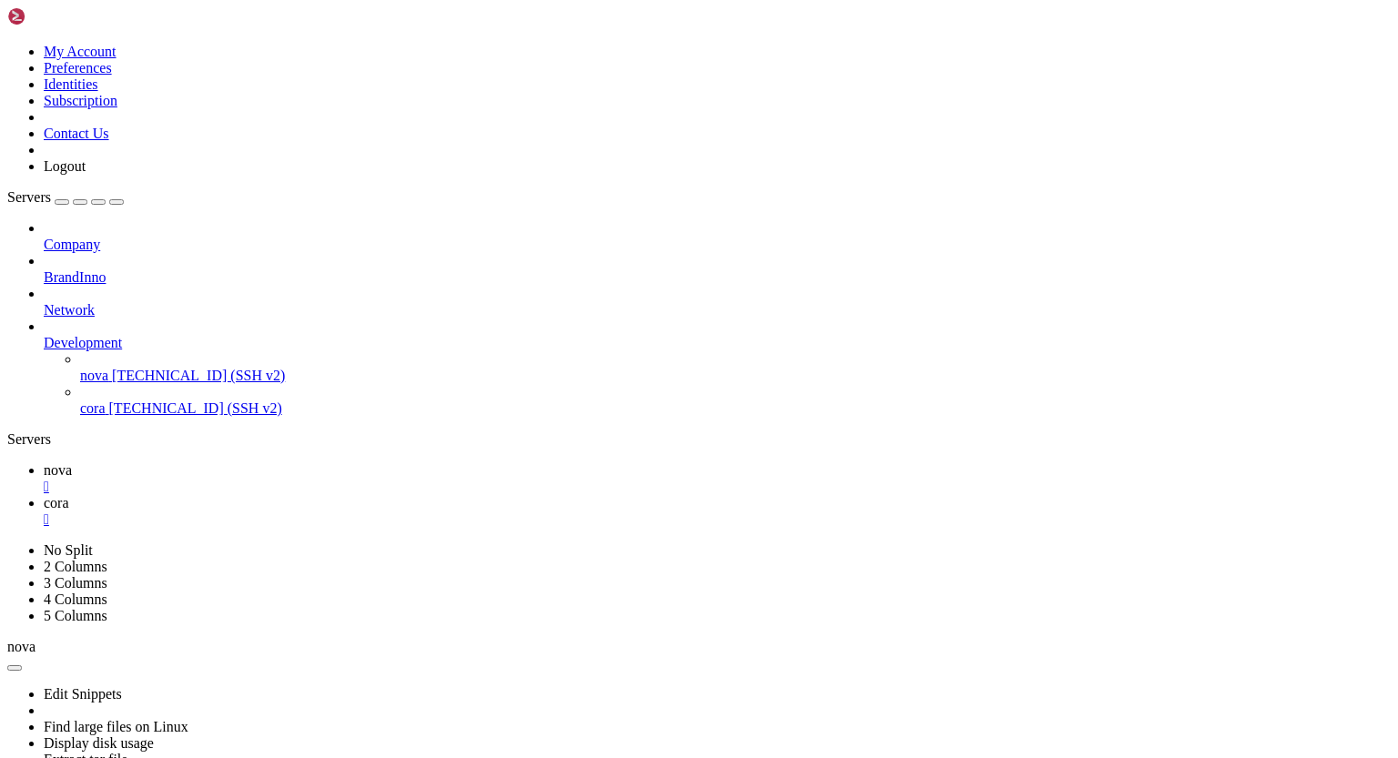
scroll to position [2939, 0]
drag, startPoint x: 16, startPoint y: 1242, endPoint x: 267, endPoint y: 1640, distance: 469.8
click at [72, 462] on span "nova" at bounding box center [58, 469] width 28 height 15
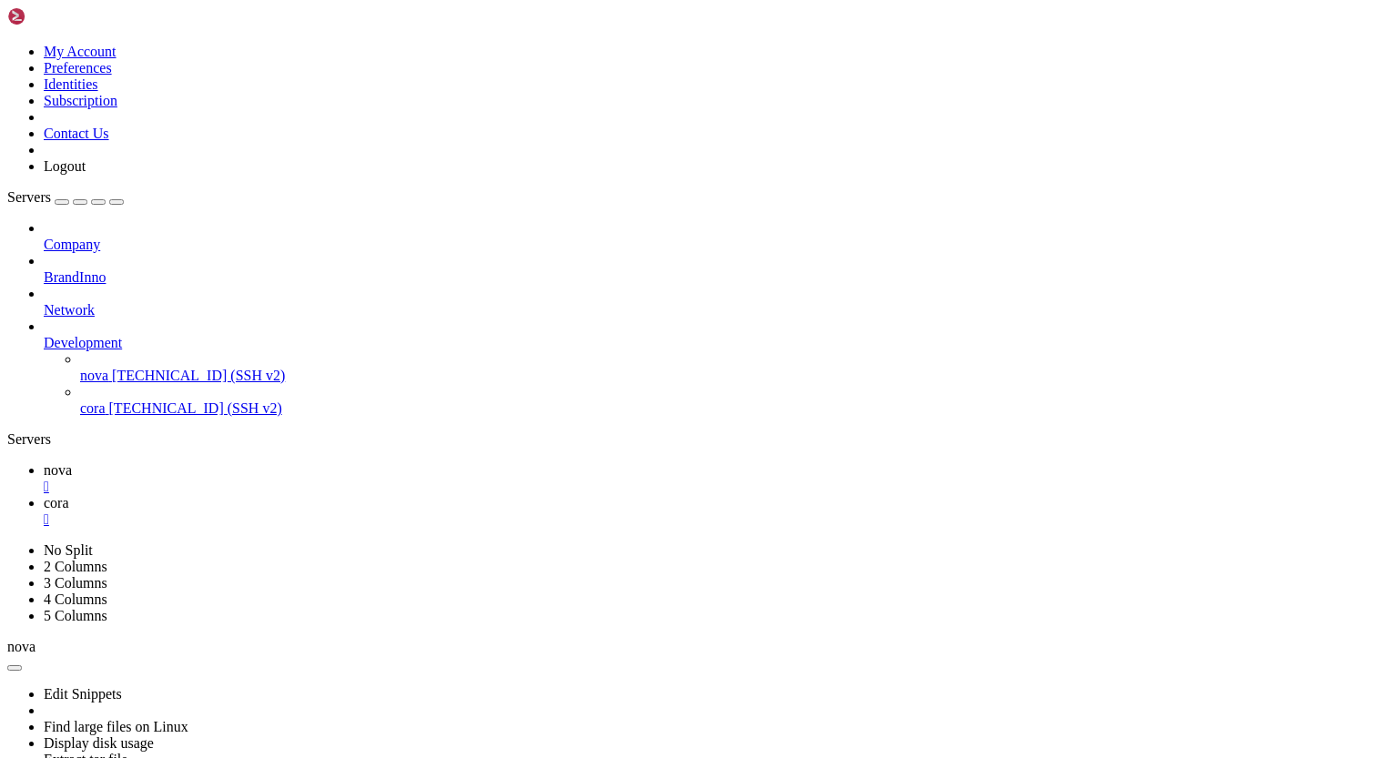
drag, startPoint x: 15, startPoint y: 1388, endPoint x: 174, endPoint y: 1437, distance: 165.5
click at [69, 495] on span "cora" at bounding box center [56, 502] width 25 height 15
drag, startPoint x: 207, startPoint y: 1629, endPoint x: 419, endPoint y: 1648, distance: 212.9
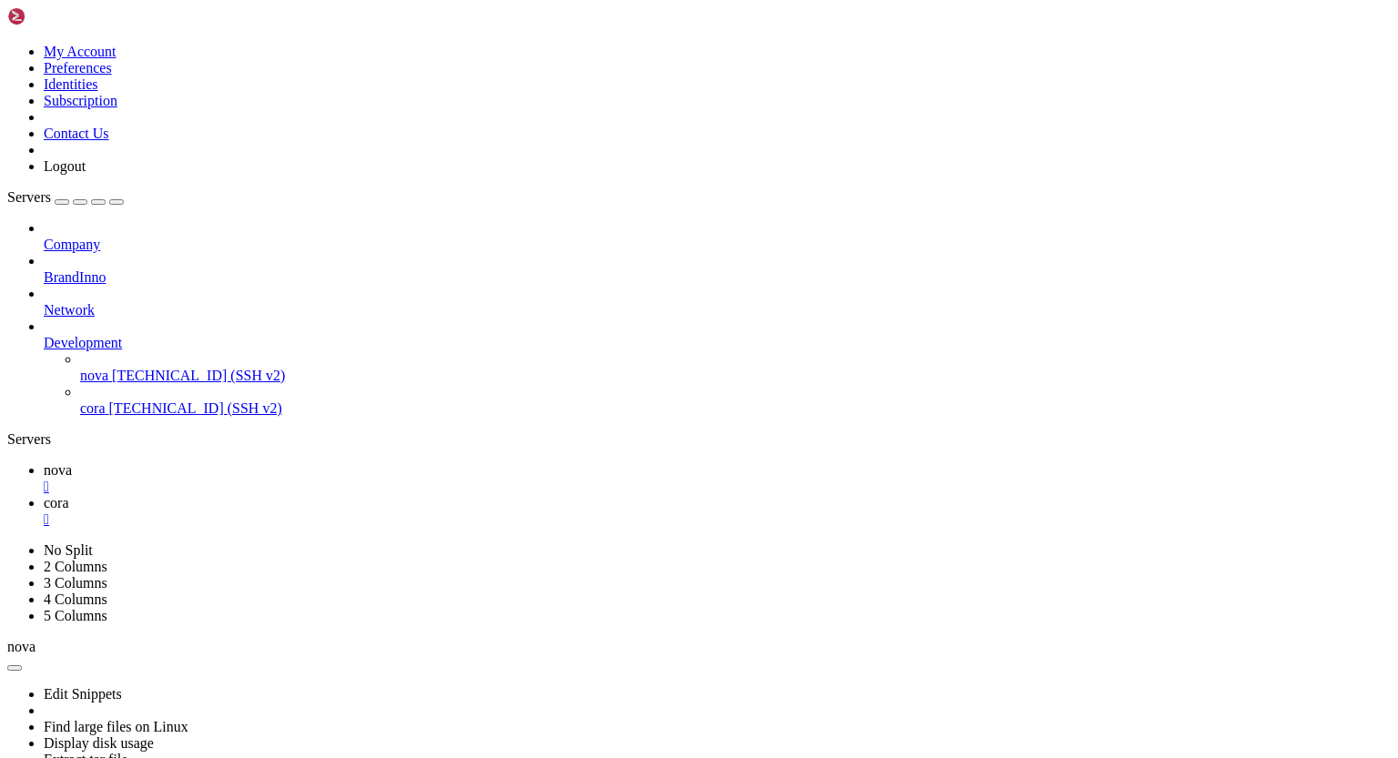
click at [277, 462] on link "nova " at bounding box center [717, 478] width 1347 height 33
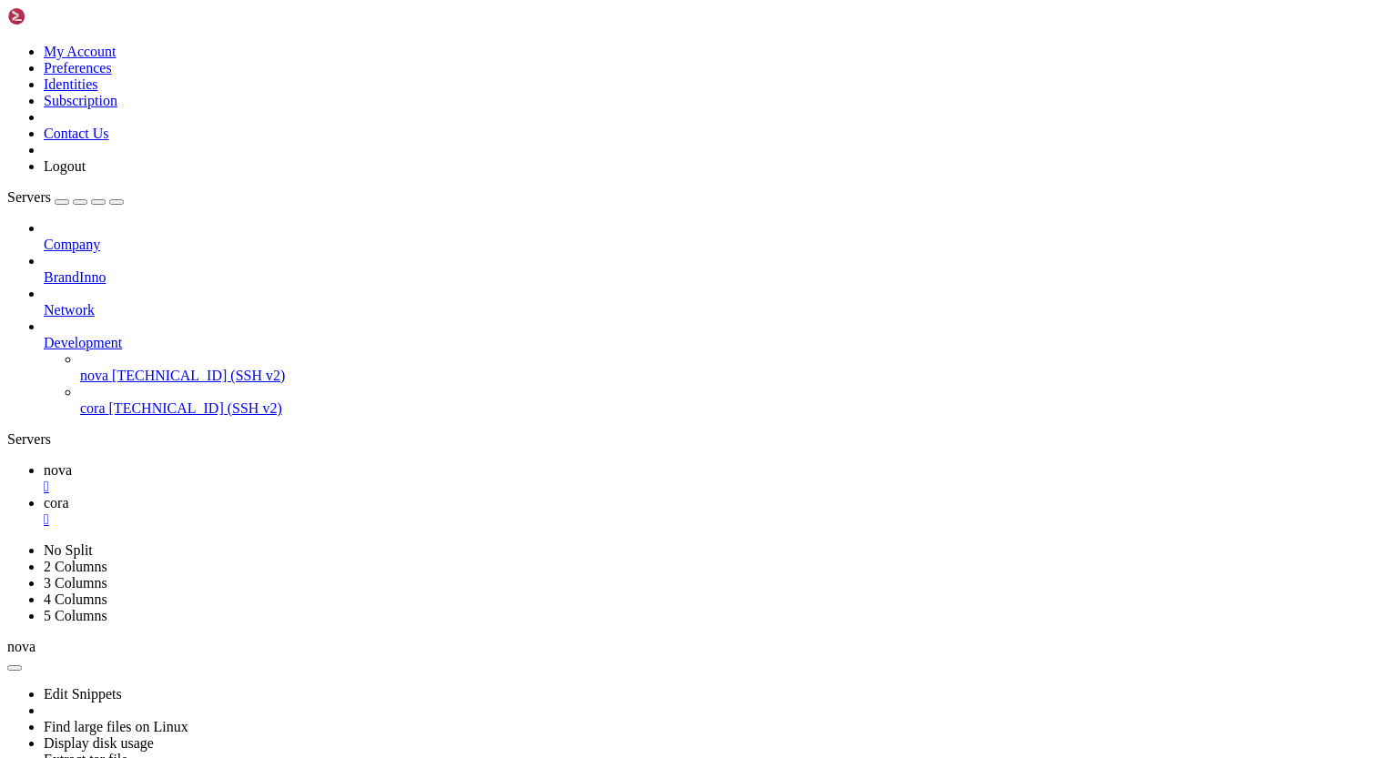
drag, startPoint x: 142, startPoint y: 1456, endPoint x: 451, endPoint y: 1465, distance: 309.5
drag, startPoint x: 15, startPoint y: 1216, endPoint x: 184, endPoint y: 1368, distance: 226.2
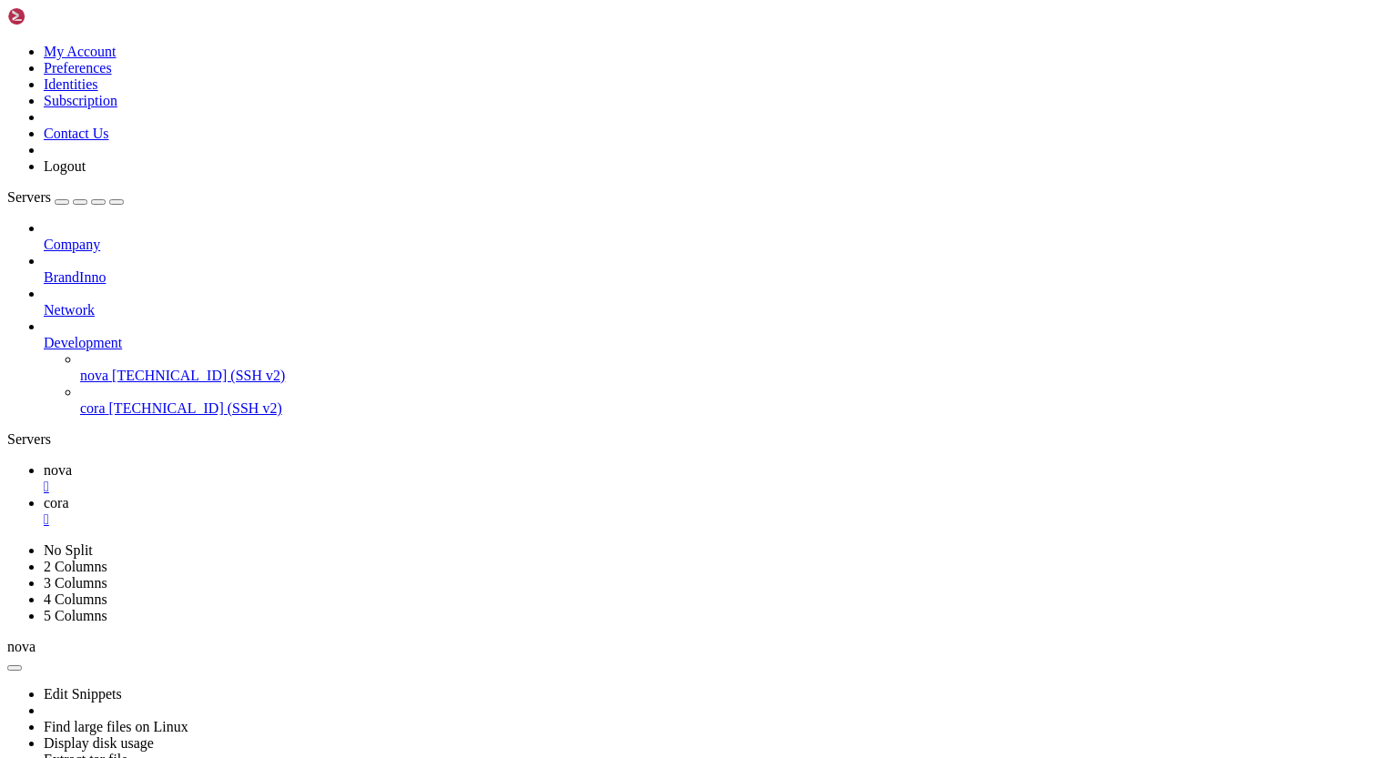
scroll to position [47779, 0]
drag, startPoint x: 169, startPoint y: 1443, endPoint x: 706, endPoint y: 1447, distance: 536.8
drag, startPoint x: 15, startPoint y: 1080, endPoint x: 155, endPoint y: 1176, distance: 169.6
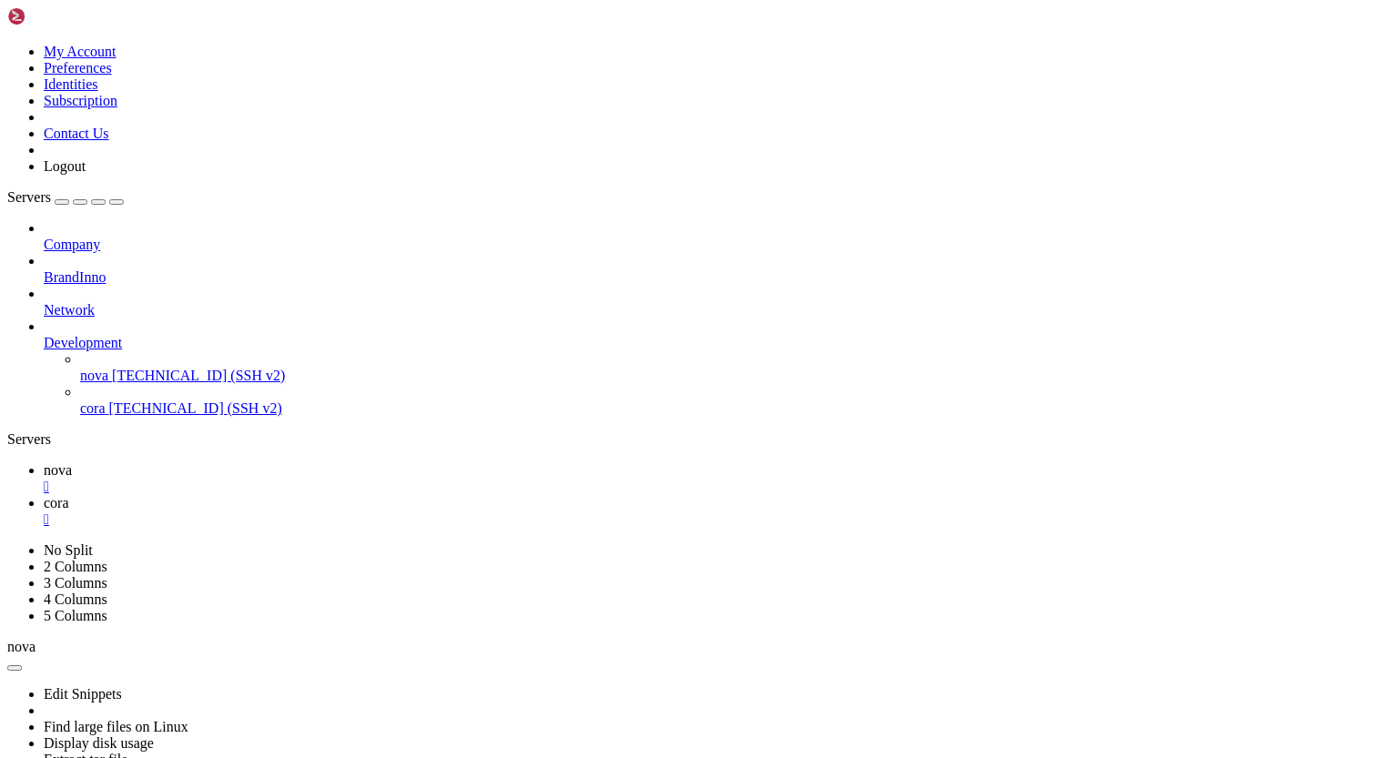
drag, startPoint x: 180, startPoint y: 1436, endPoint x: 447, endPoint y: 1440, distance: 266.6
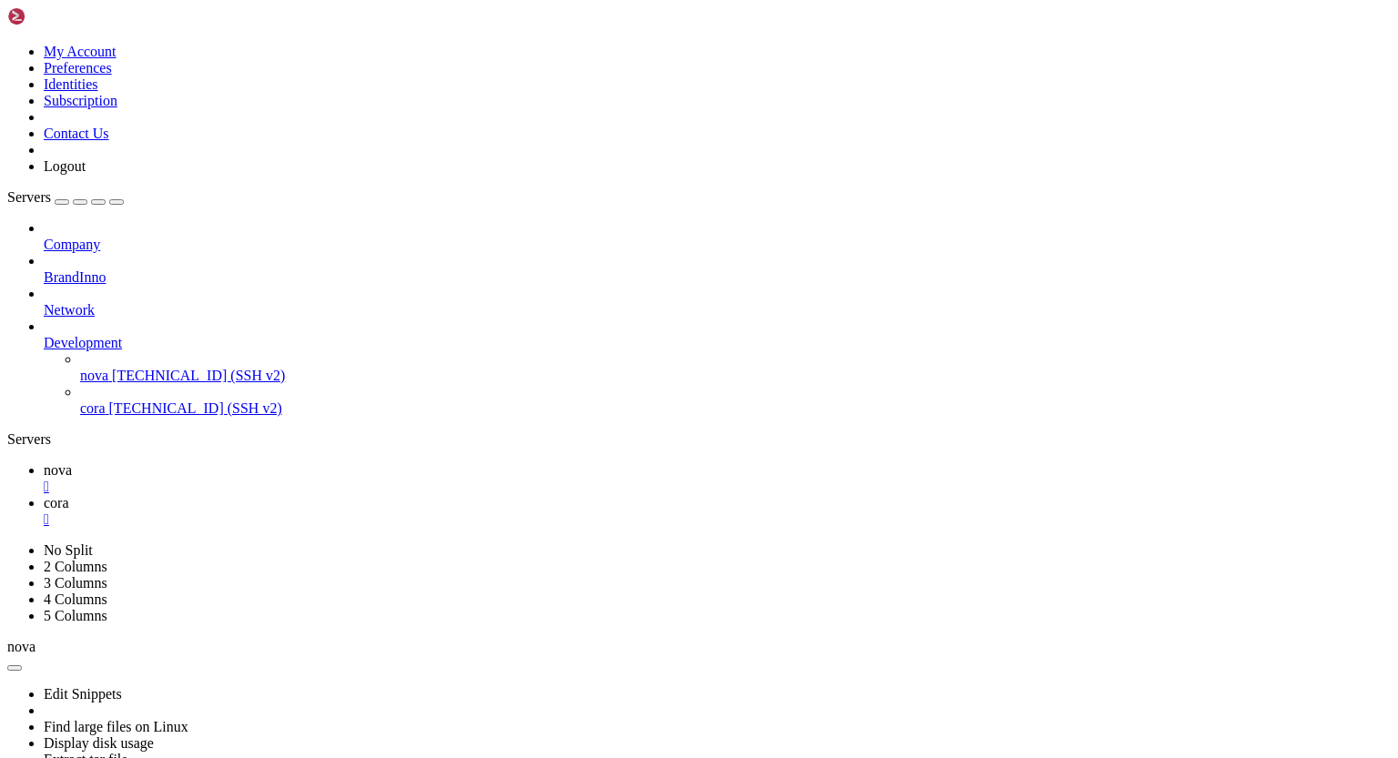
drag, startPoint x: 16, startPoint y: 1077, endPoint x: 208, endPoint y: 1147, distance: 204.4
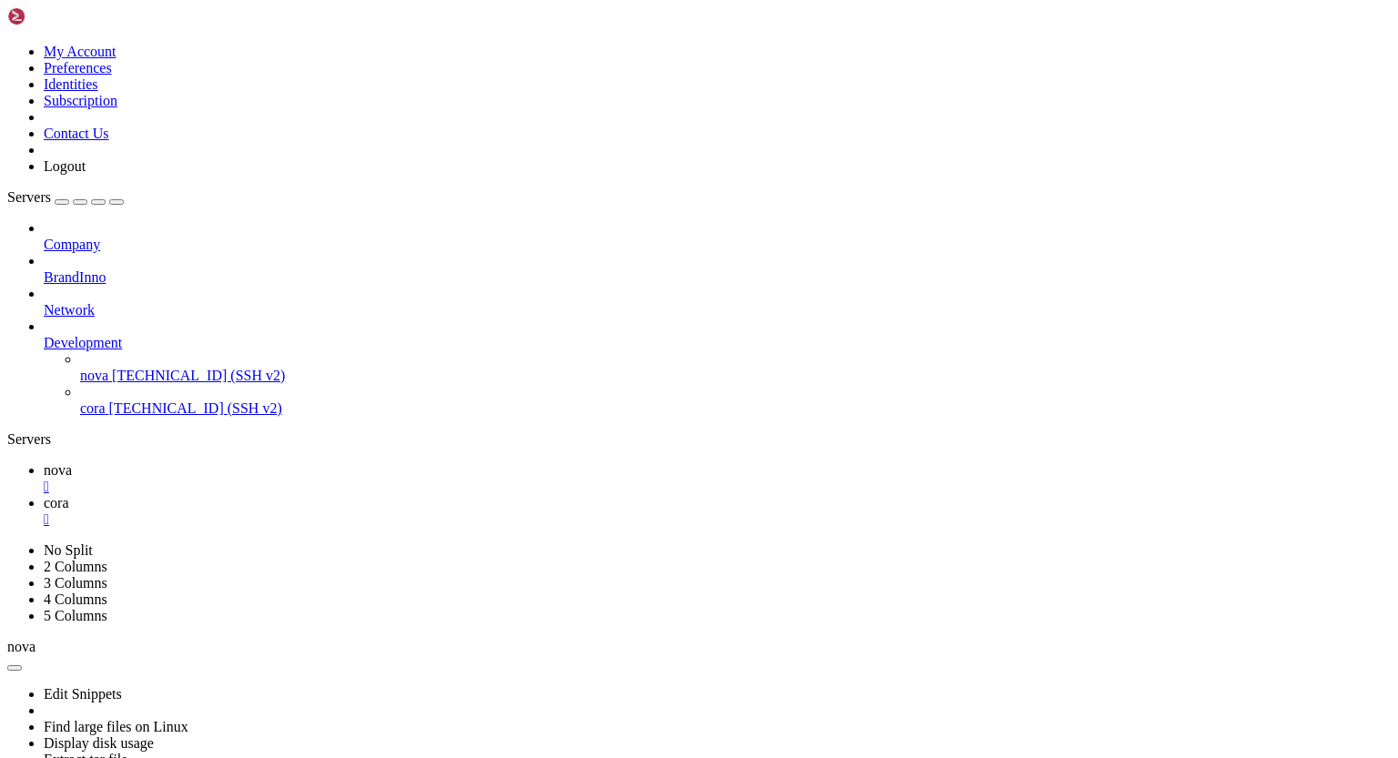
drag, startPoint x: 174, startPoint y: 1443, endPoint x: 479, endPoint y: 1442, distance: 304.8
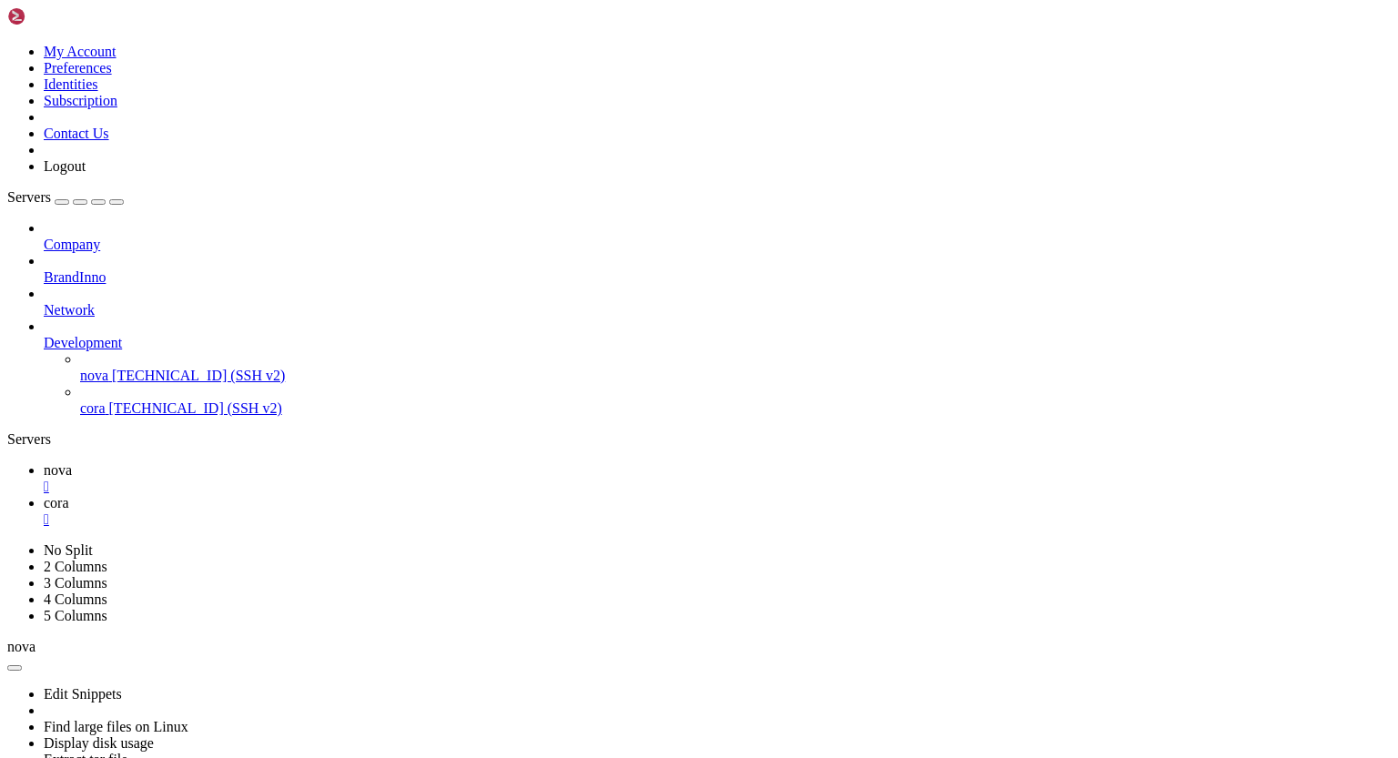
drag, startPoint x: 15, startPoint y: 1063, endPoint x: 80, endPoint y: 1077, distance: 67.1
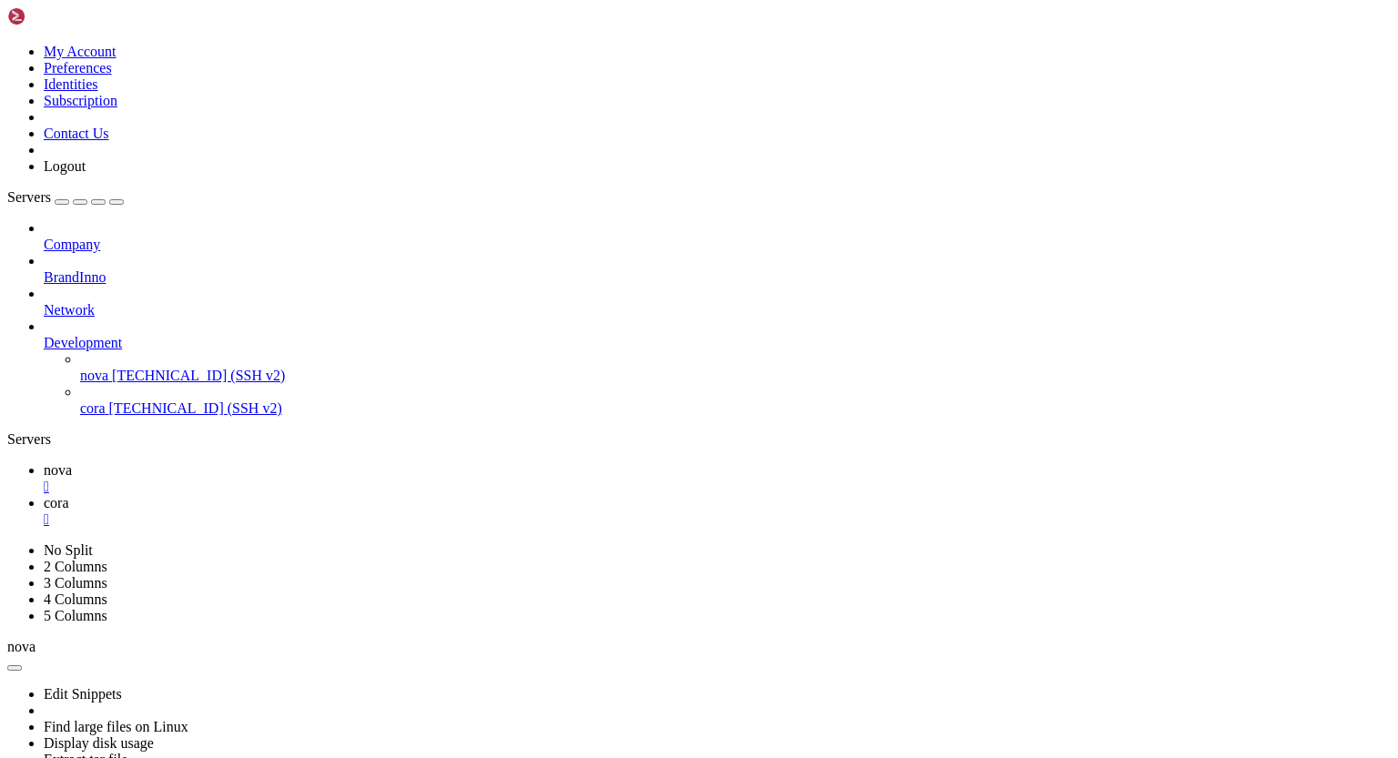
drag, startPoint x: 242, startPoint y: 1427, endPoint x: 462, endPoint y: 1449, distance: 221.4
drag, startPoint x: 16, startPoint y: 1108, endPoint x: 189, endPoint y: 1183, distance: 188.3
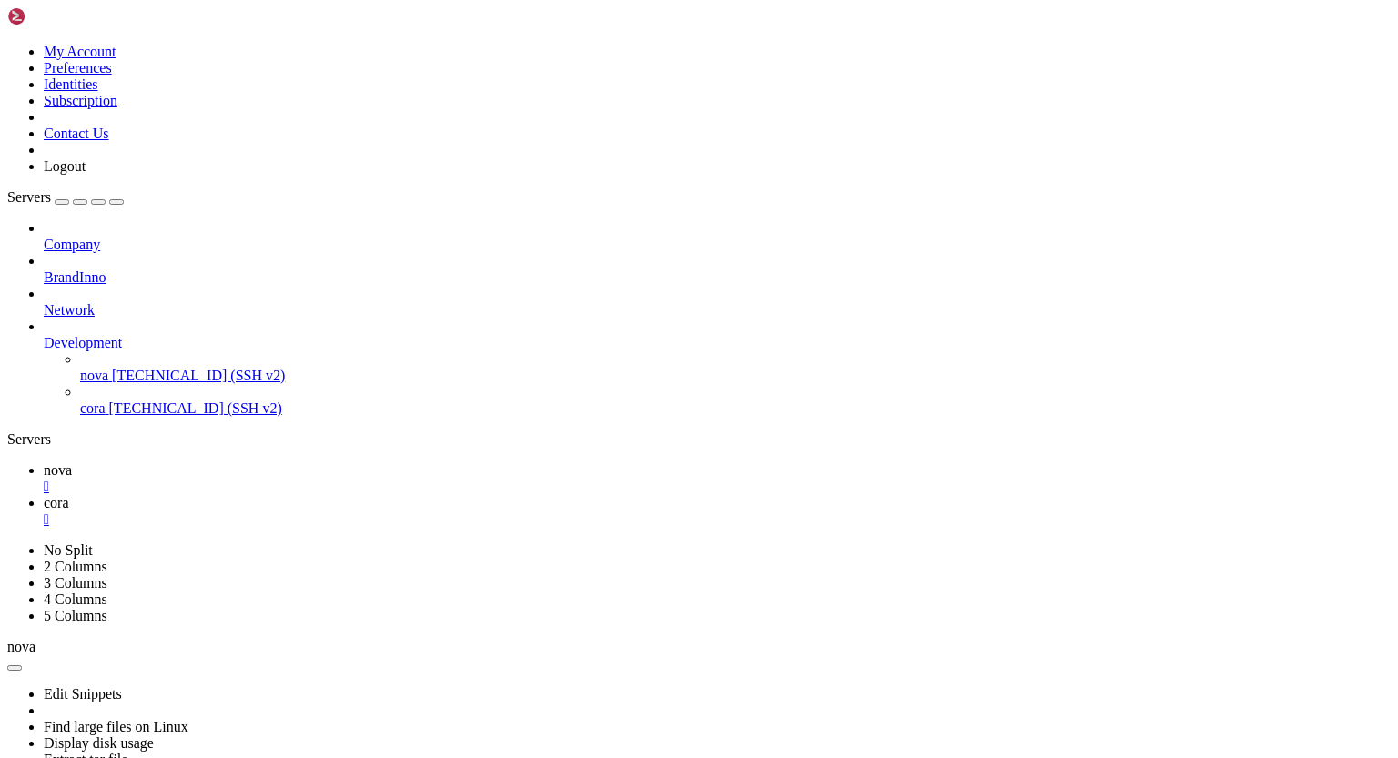
scroll to position [52156, 0]
drag, startPoint x: 198, startPoint y: 1438, endPoint x: 384, endPoint y: 1452, distance: 186.2
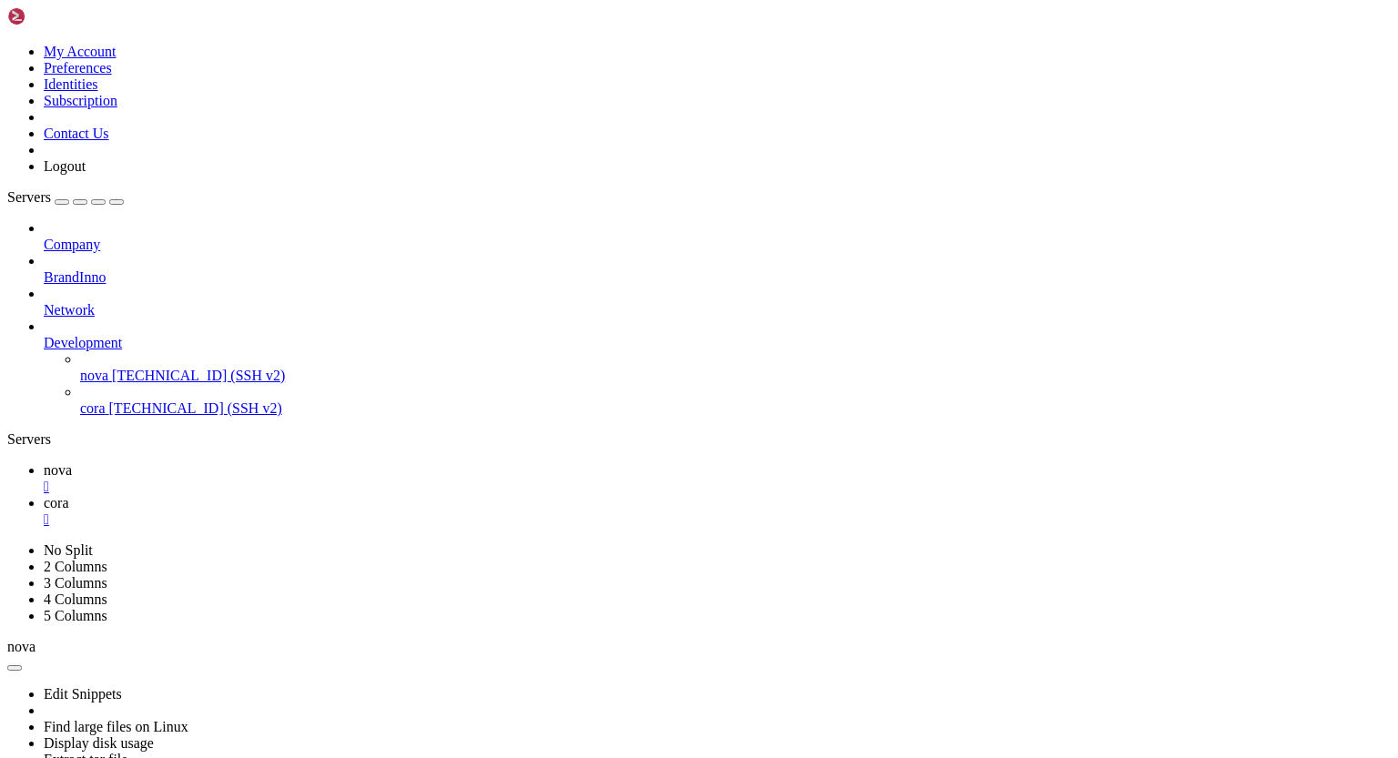
scroll to position [53069, 0]
drag, startPoint x: 207, startPoint y: 1423, endPoint x: 482, endPoint y: 1460, distance: 277.3
drag, startPoint x: 16, startPoint y: 1172, endPoint x: 167, endPoint y: 1219, distance: 158.3
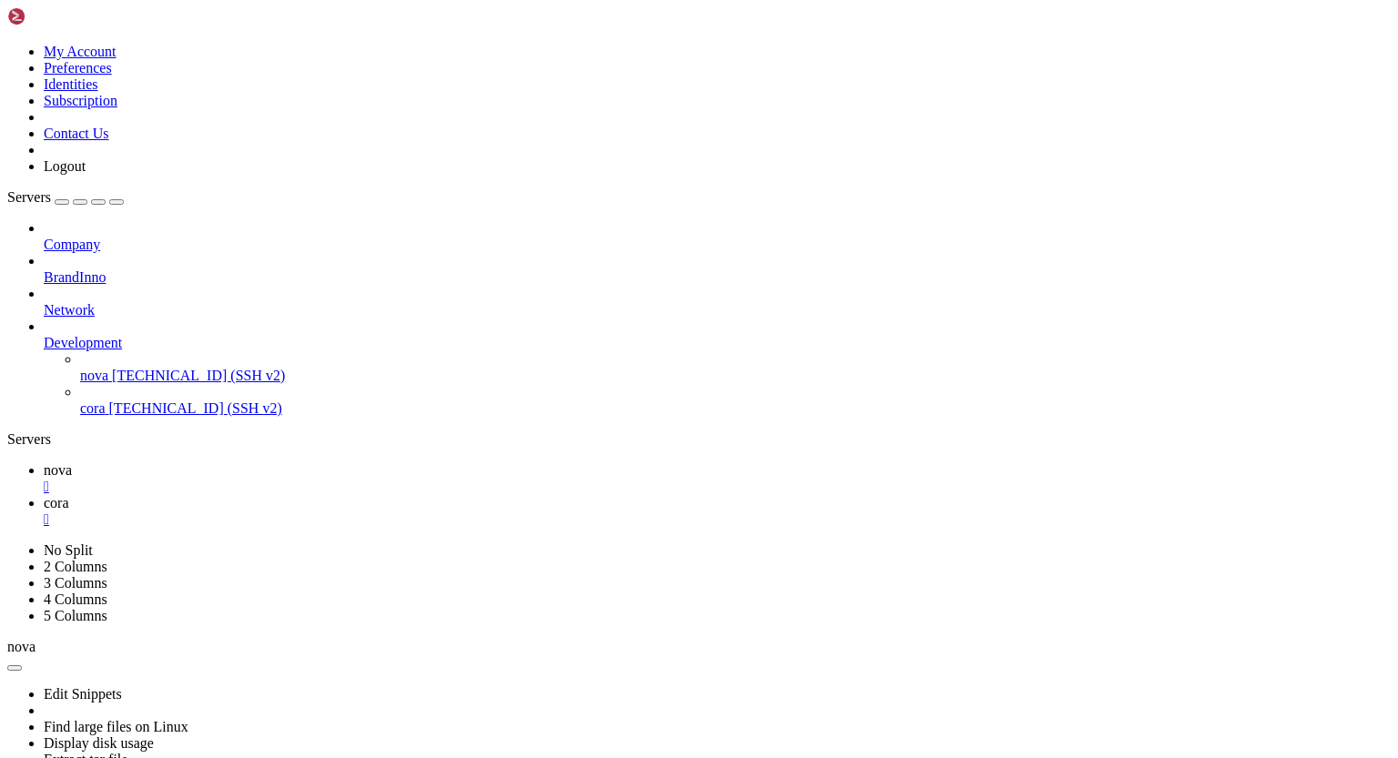
drag, startPoint x: 16, startPoint y: 944, endPoint x: 118, endPoint y: 974, distance: 106.2
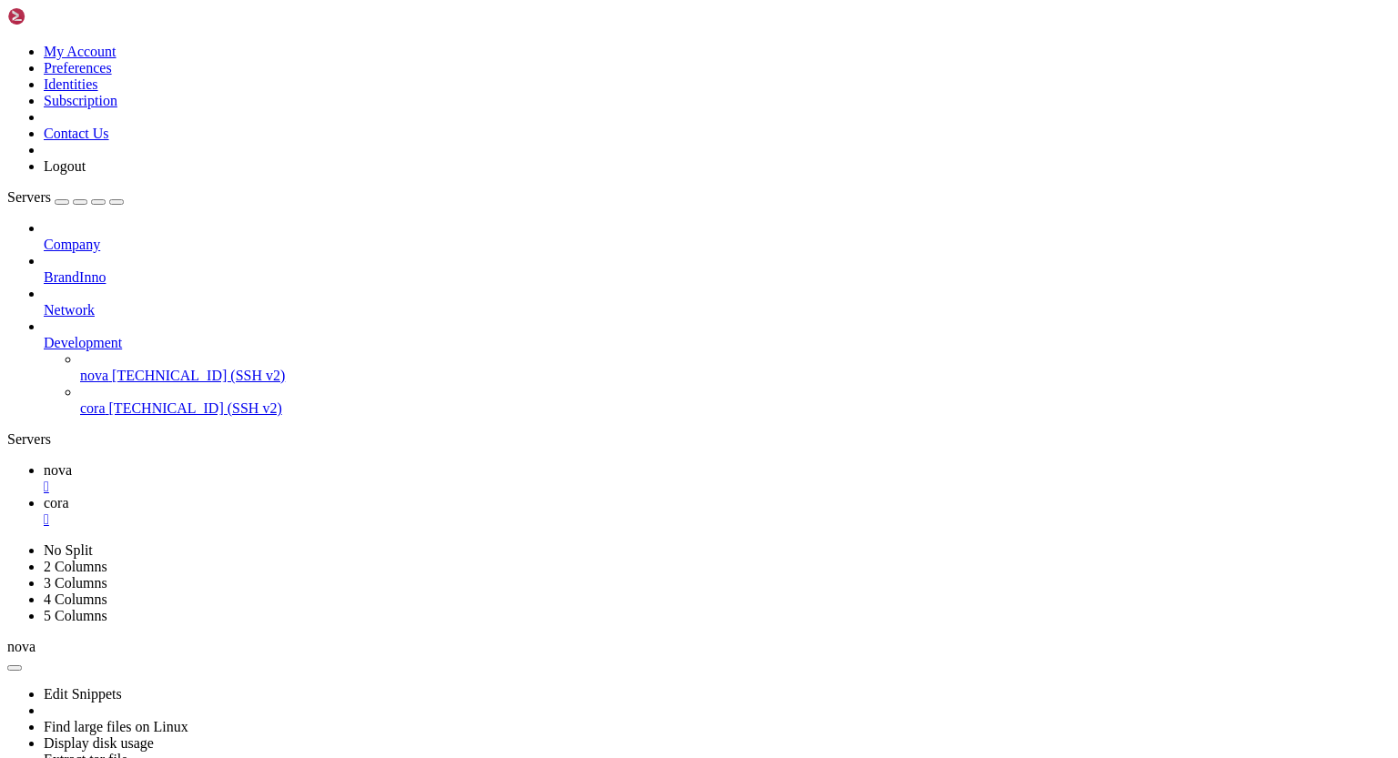
drag, startPoint x: 187, startPoint y: 1439, endPoint x: 555, endPoint y: 1438, distance: 367.6
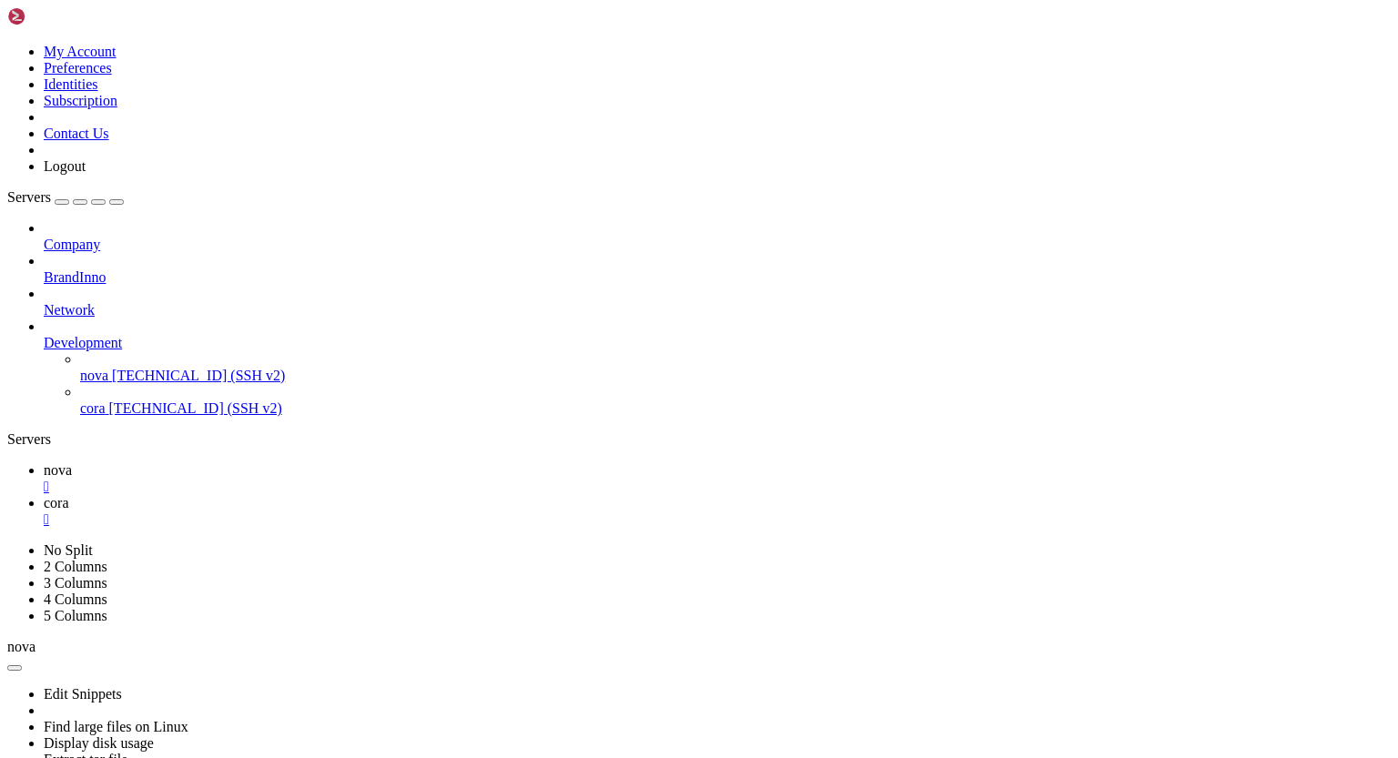
drag, startPoint x: 16, startPoint y: 906, endPoint x: 195, endPoint y: 1389, distance: 515.0
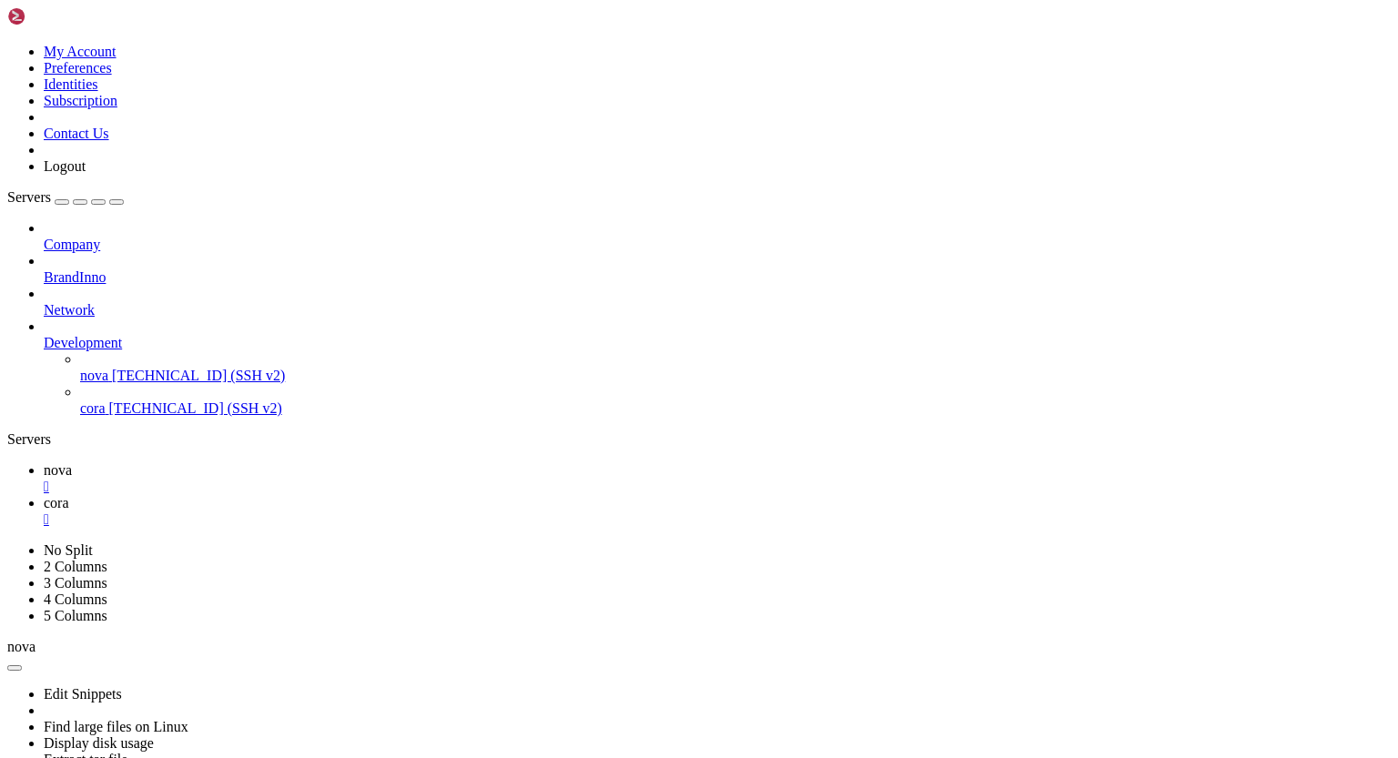
click at [366, 495] on link "cora " at bounding box center [717, 511] width 1347 height 33
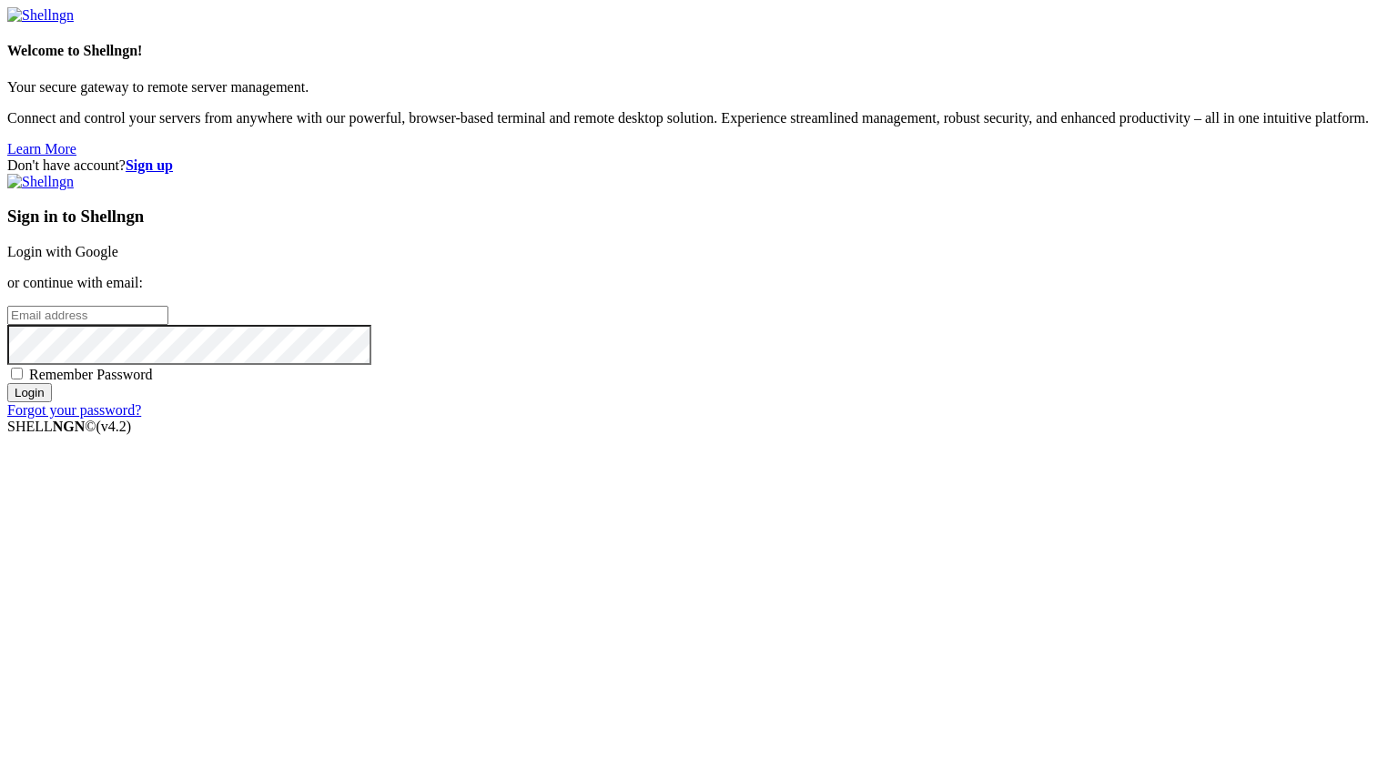
click at [168, 325] on input "email" at bounding box center [87, 315] width 161 height 19
paste input "[PERSON_NAME][EMAIL_ADDRESS][DOMAIN_NAME]"
type input "[PERSON_NAME][EMAIL_ADDRESS][DOMAIN_NAME]"
click at [153, 382] on span "Remember Password" at bounding box center [91, 374] width 124 height 15
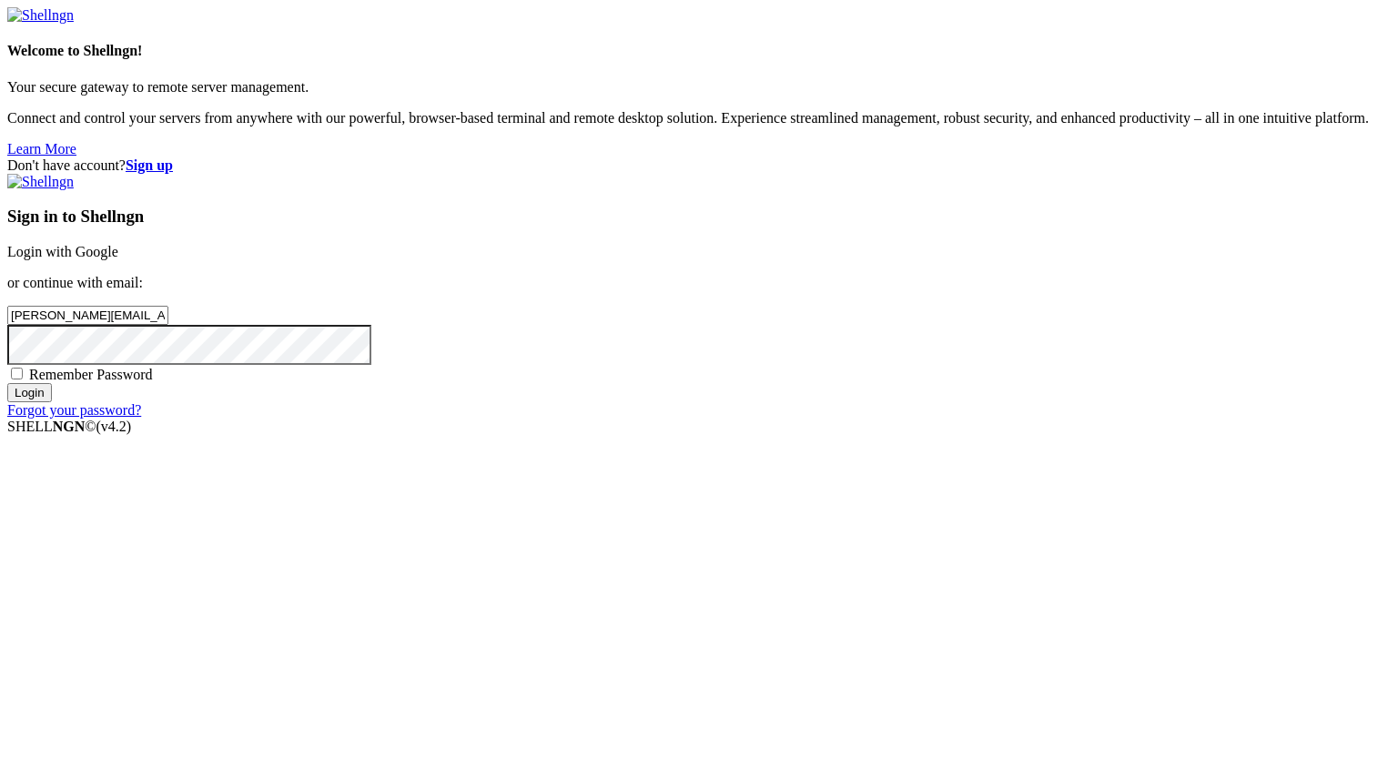
click at [23, 379] on input "Remember Password" at bounding box center [17, 374] width 12 height 12
checkbox input "true"
click at [52, 402] on input "Login" at bounding box center [29, 392] width 45 height 19
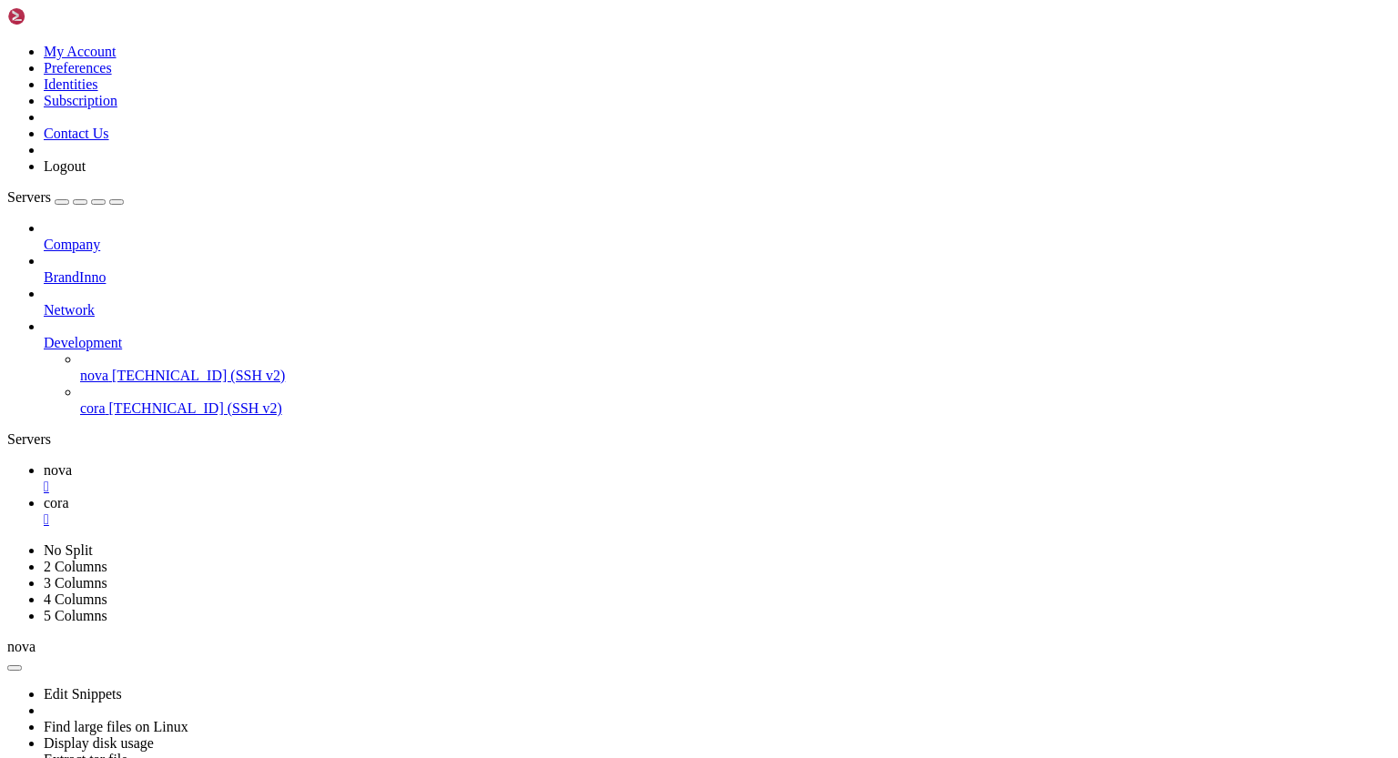
scroll to position [3944, 0]
